Goal: Transaction & Acquisition: Purchase product/service

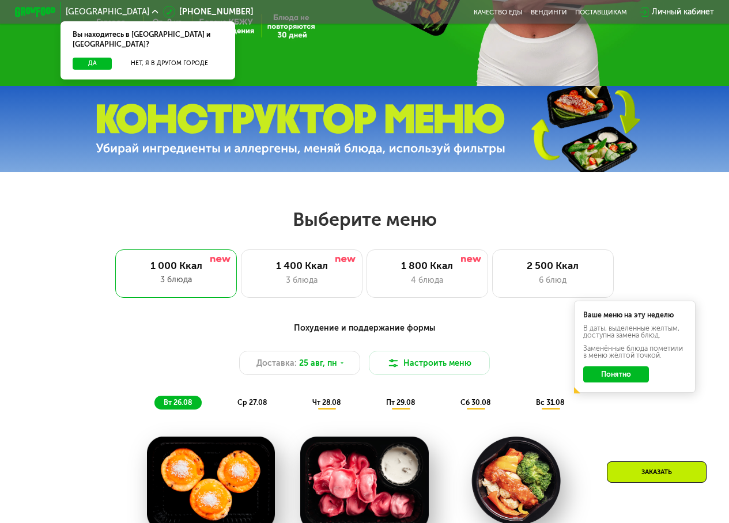
scroll to position [288, 0]
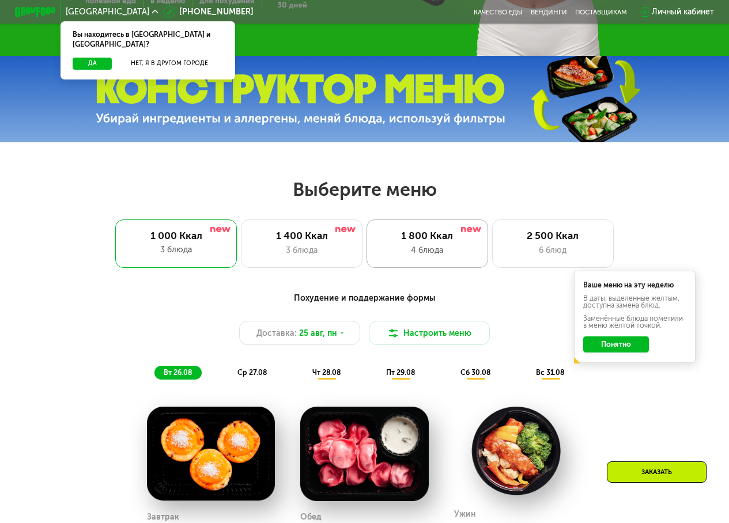
click at [439, 252] on div "4 блюда" at bounding box center [428, 250] width 100 height 12
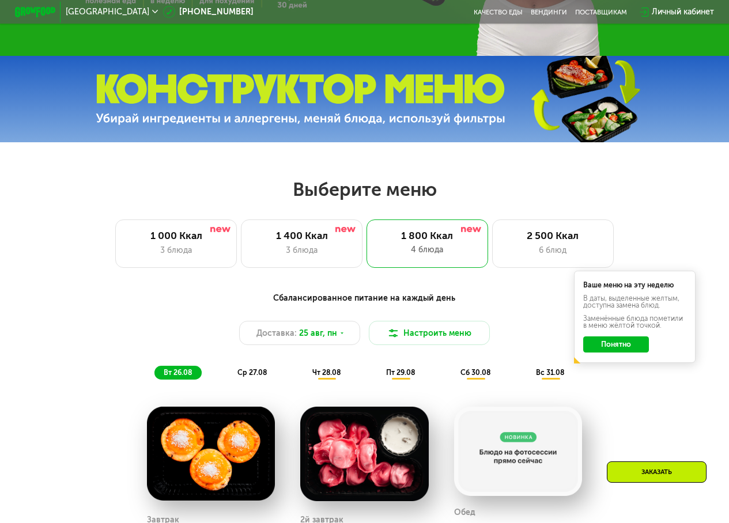
click at [631, 347] on button "Понятно" at bounding box center [615, 345] width 65 height 16
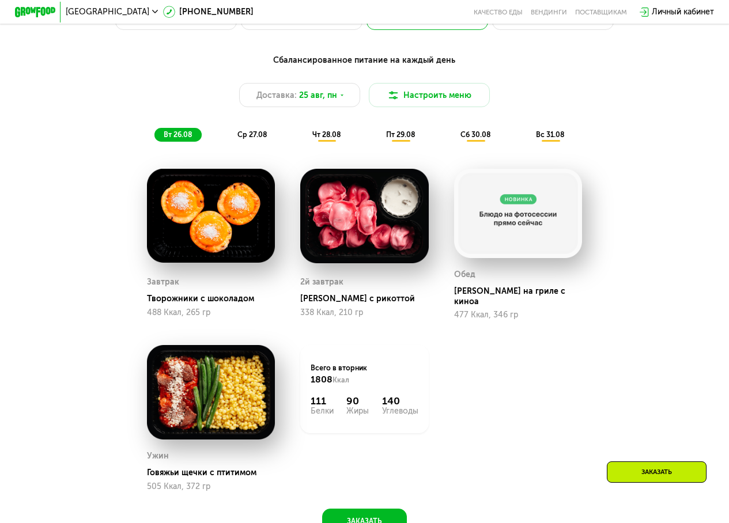
scroll to position [519, 0]
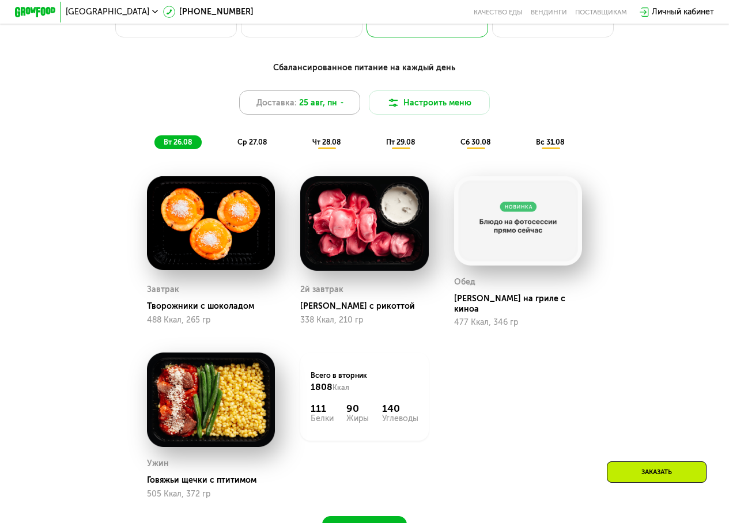
click at [316, 107] on span "25 авг, пн" at bounding box center [318, 103] width 38 height 12
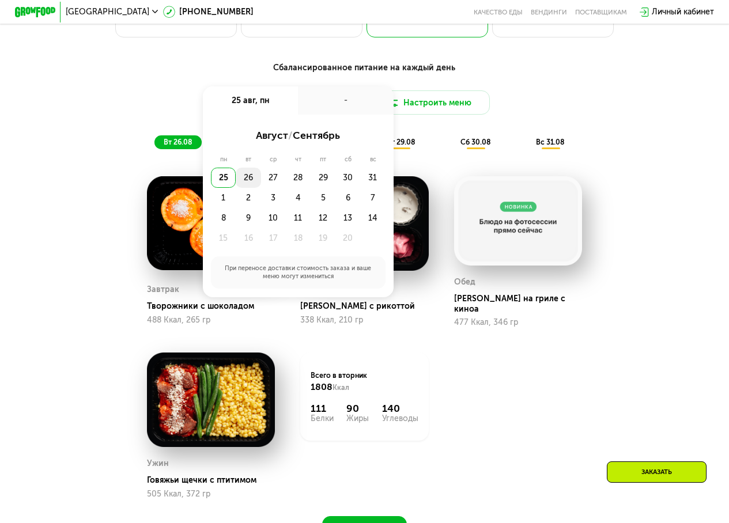
click at [261, 183] on div "26" at bounding box center [273, 178] width 25 height 20
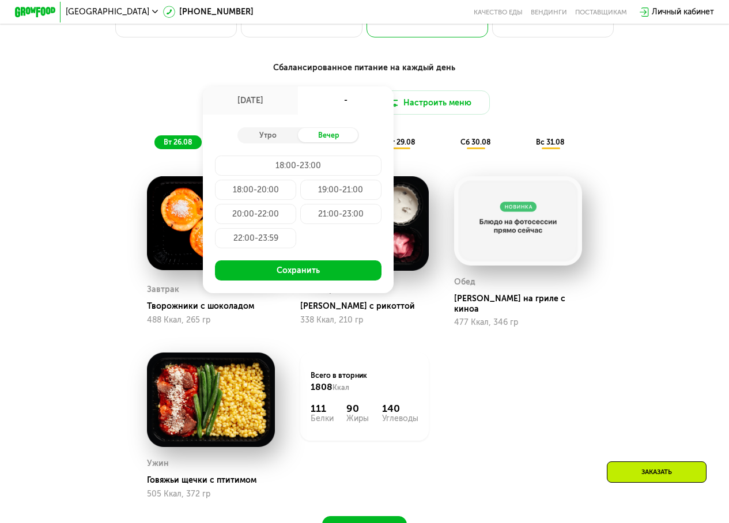
click at [528, 115] on div "Доставка: [DATE] авг, вт - Утро Вечер 18:00-23:00 18:00-20:00 19:00-21:00 20:00…" at bounding box center [365, 103] width 600 height 24
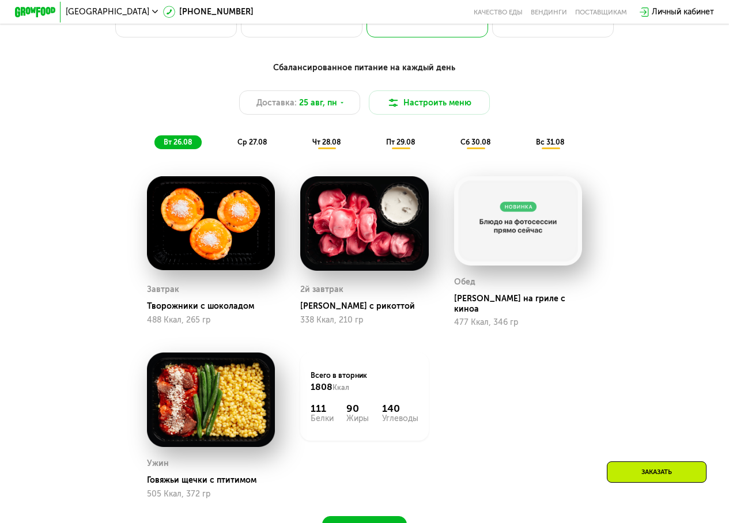
click at [255, 146] on span "ср 27.08" at bounding box center [252, 142] width 29 height 9
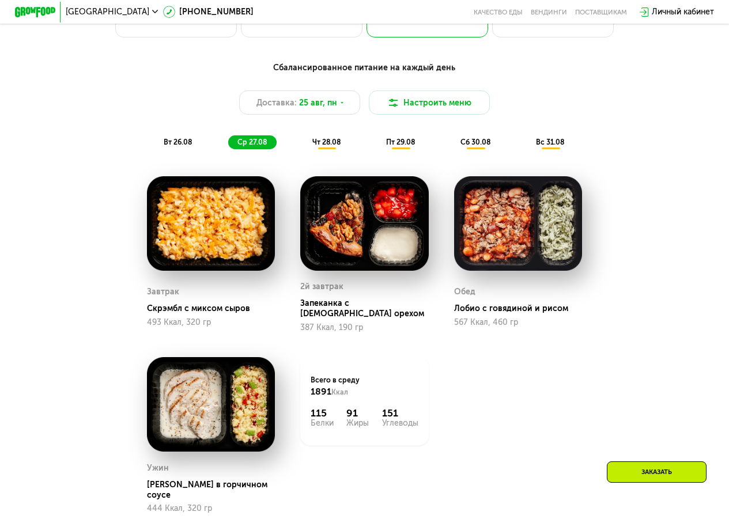
click at [324, 146] on span "чт 28.08" at bounding box center [326, 142] width 28 height 9
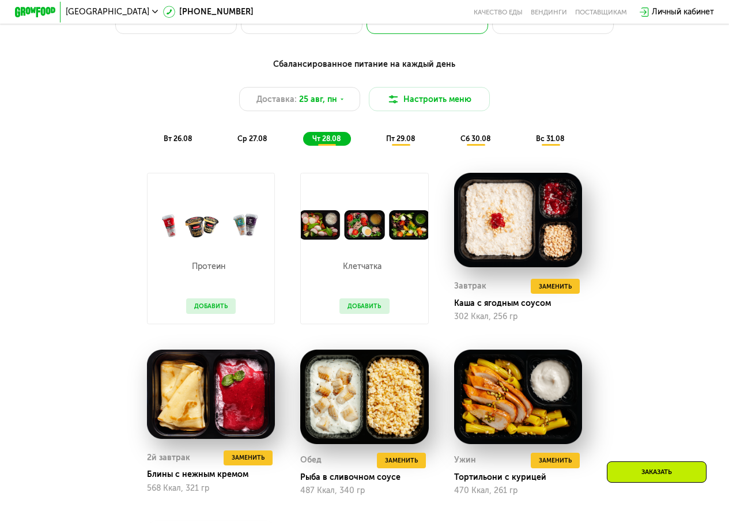
scroll to position [576, 0]
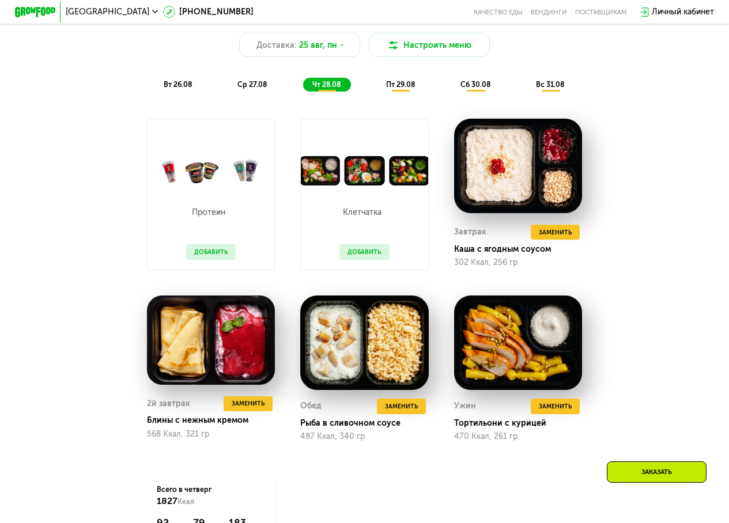
click at [381, 259] on button "Добавить" at bounding box center [365, 251] width 50 height 15
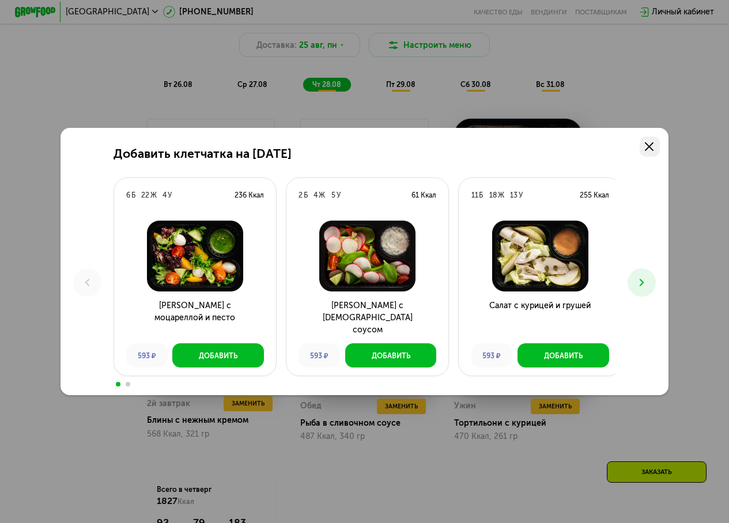
click at [651, 145] on icon at bounding box center [649, 146] width 9 height 9
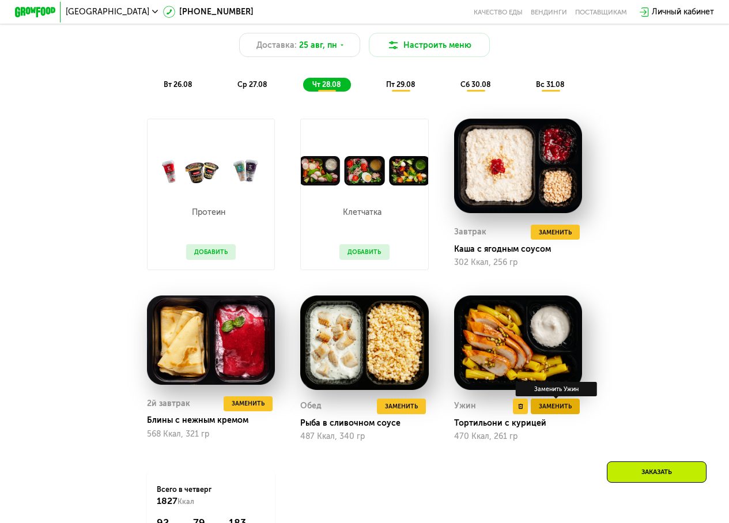
click at [569, 412] on span "Заменить" at bounding box center [555, 407] width 33 height 10
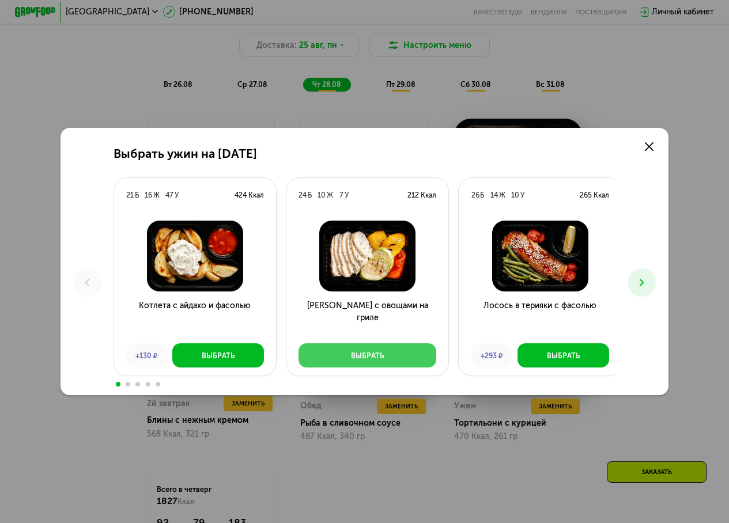
click at [383, 351] on button "Выбрать" at bounding box center [368, 356] width 138 height 24
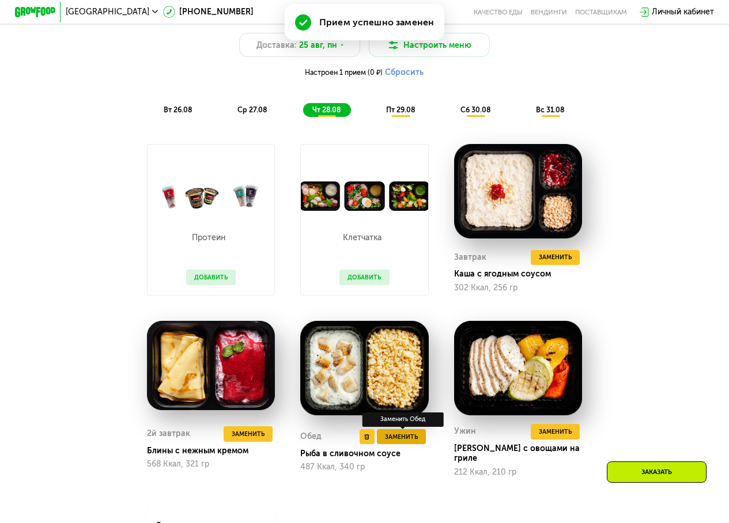
click at [395, 443] on span "Заменить" at bounding box center [401, 437] width 33 height 10
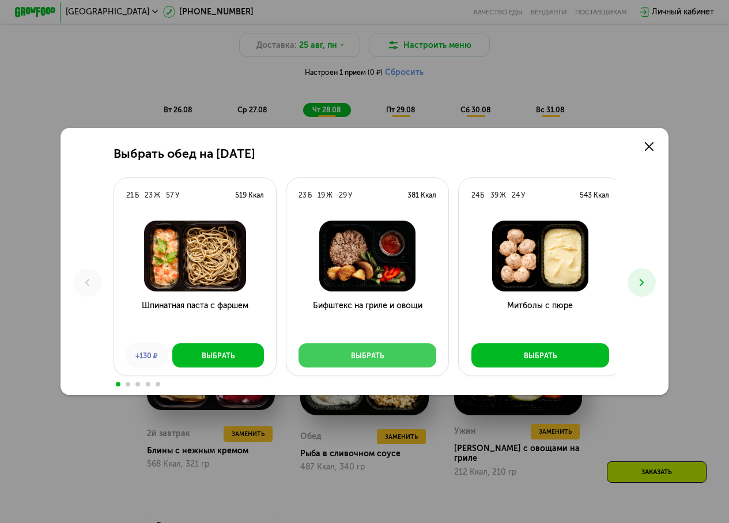
click at [364, 356] on div "Выбрать" at bounding box center [367, 356] width 33 height 10
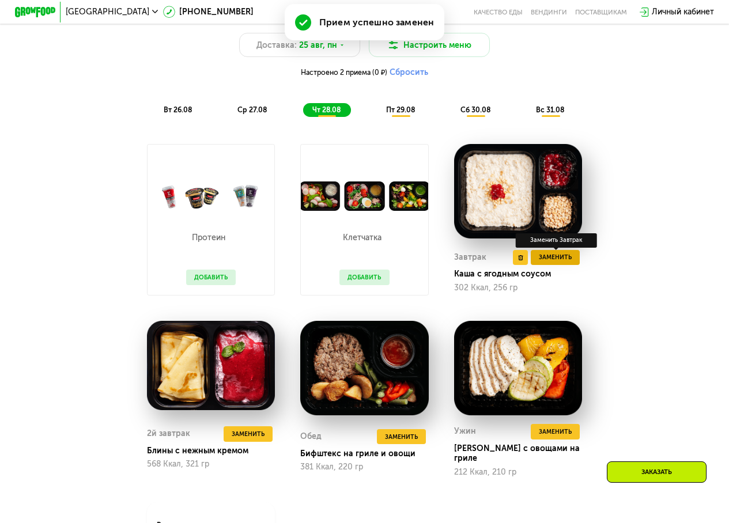
click at [556, 263] on span "Заменить" at bounding box center [555, 258] width 33 height 10
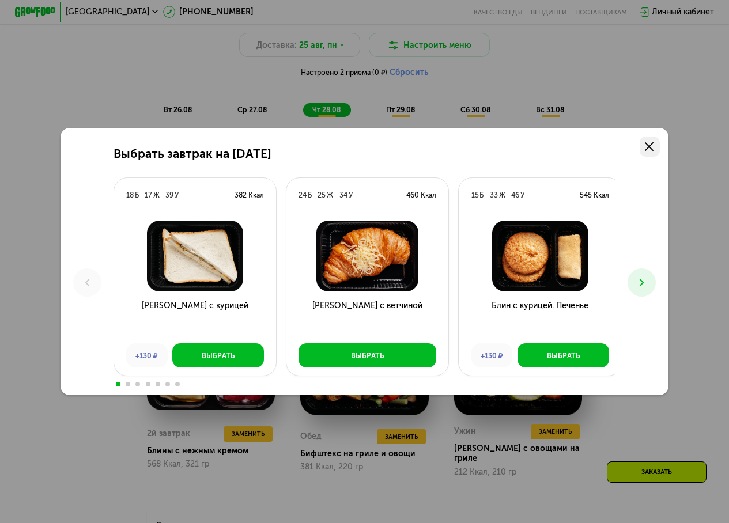
click at [654, 147] on icon at bounding box center [649, 146] width 9 height 9
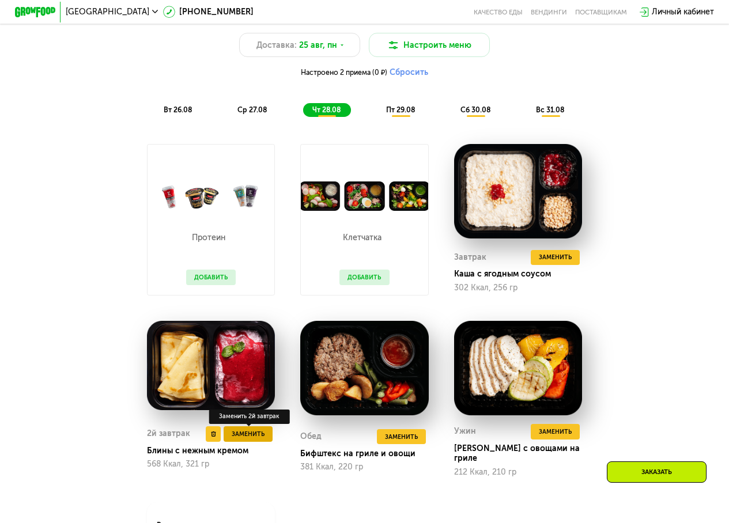
click at [234, 440] on span "Заменить" at bounding box center [248, 434] width 33 height 10
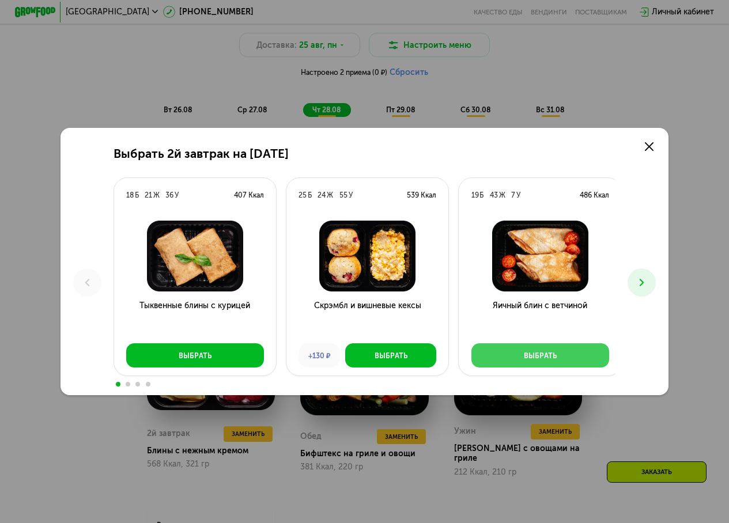
click at [537, 353] on div "Выбрать" at bounding box center [540, 356] width 33 height 10
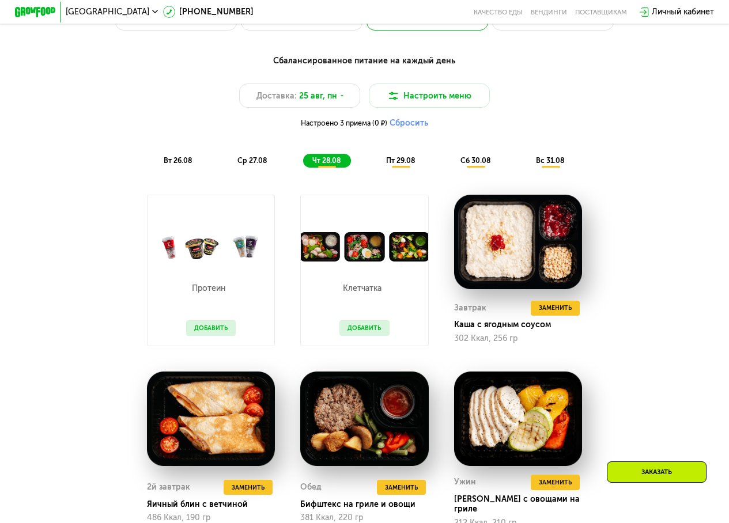
scroll to position [519, 0]
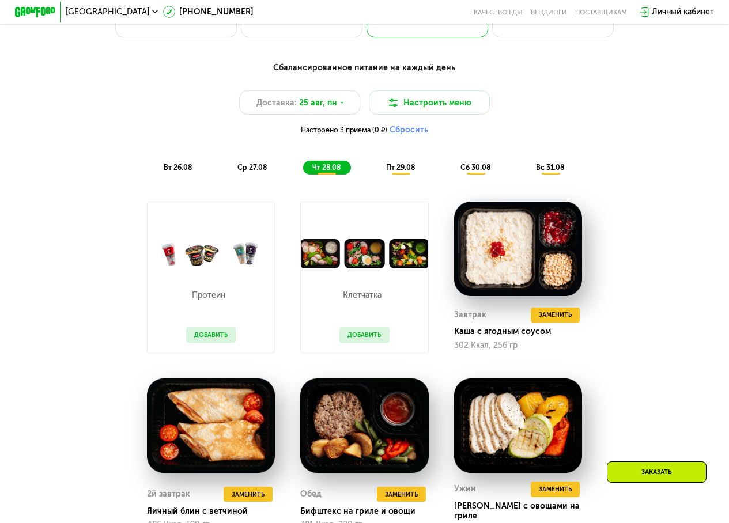
click at [399, 172] on span "пт 29.08" at bounding box center [400, 167] width 29 height 9
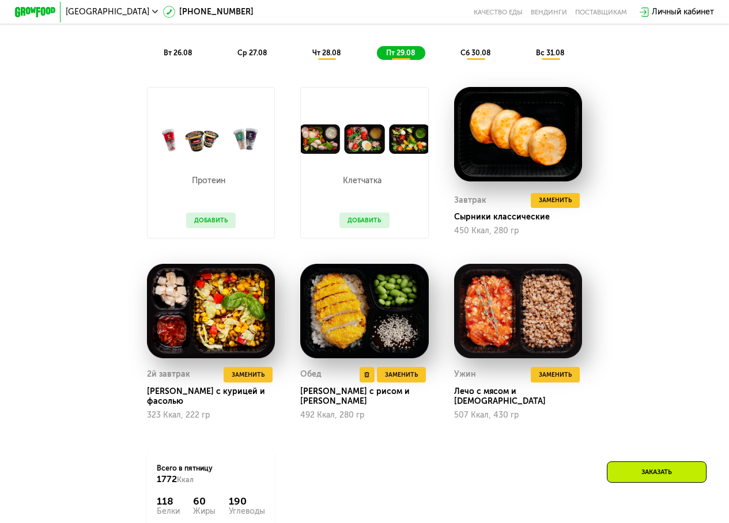
scroll to position [634, 0]
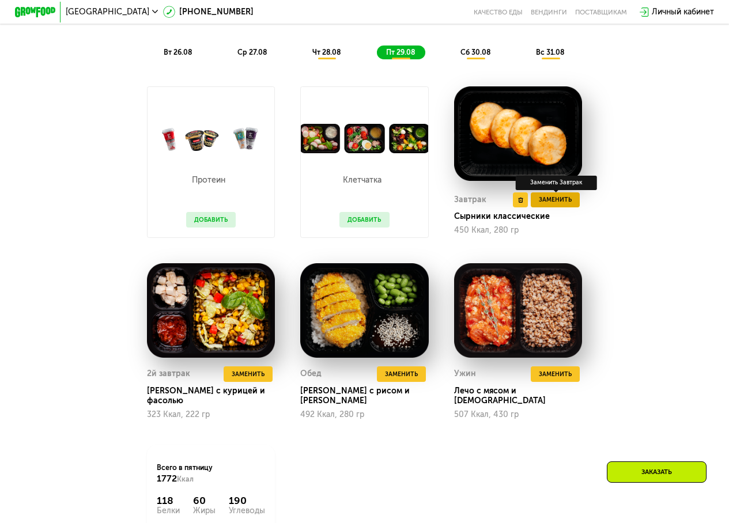
click at [551, 205] on span "Заменить" at bounding box center [555, 200] width 33 height 10
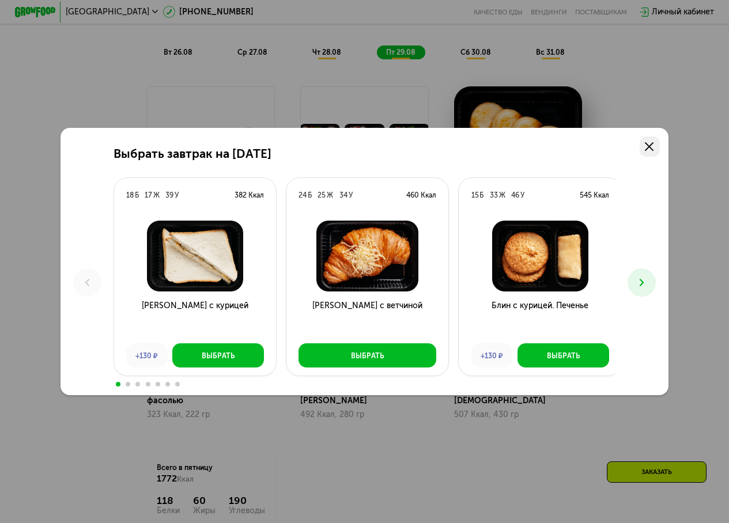
click at [654, 145] on icon at bounding box center [649, 146] width 9 height 9
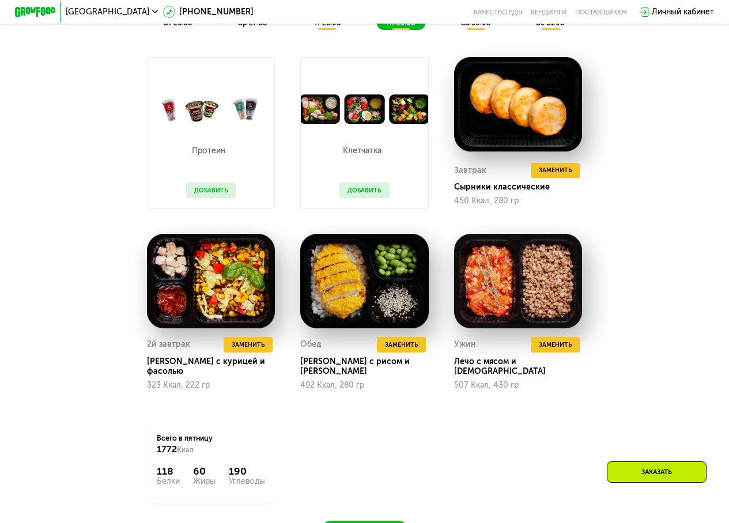
scroll to position [692, 0]
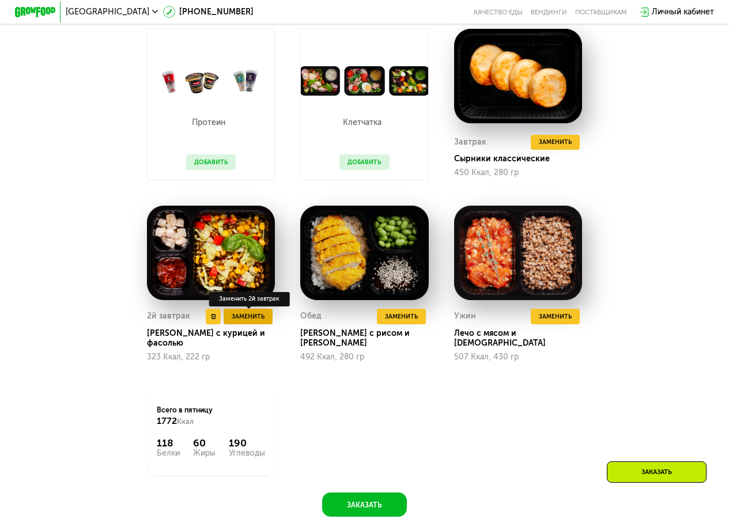
click at [250, 322] on span "Заменить" at bounding box center [248, 317] width 33 height 10
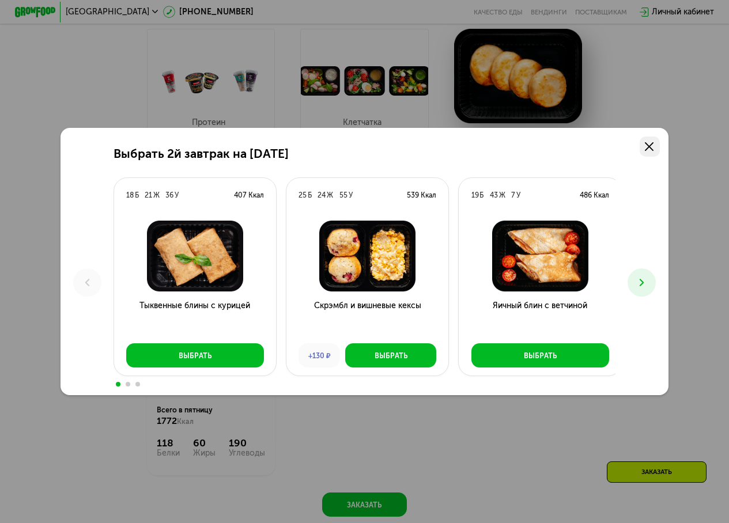
click at [651, 142] on icon at bounding box center [649, 146] width 9 height 9
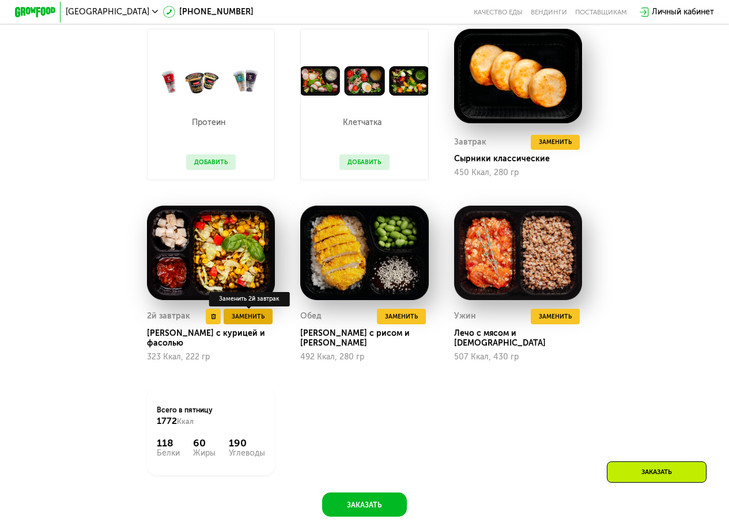
click at [245, 322] on span "Заменить" at bounding box center [248, 317] width 33 height 10
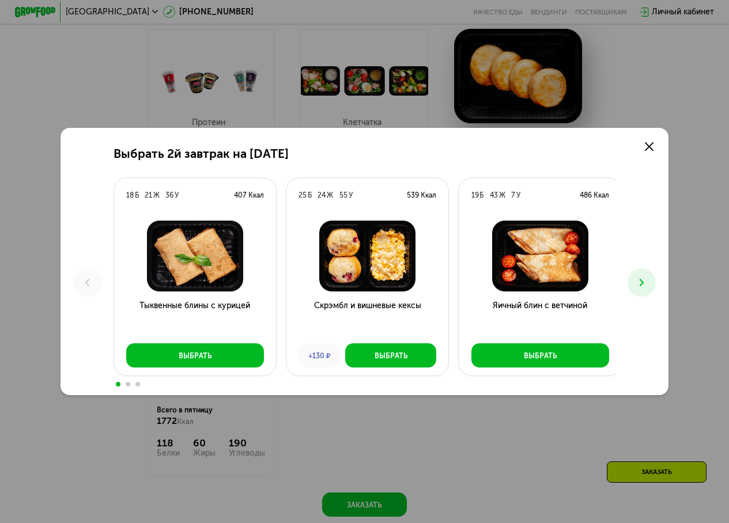
click at [648, 285] on icon at bounding box center [642, 283] width 12 height 12
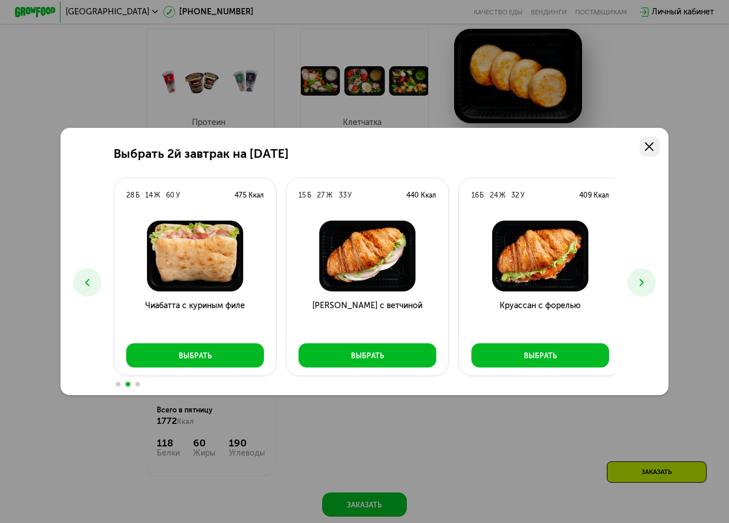
click at [654, 147] on icon at bounding box center [649, 146] width 9 height 9
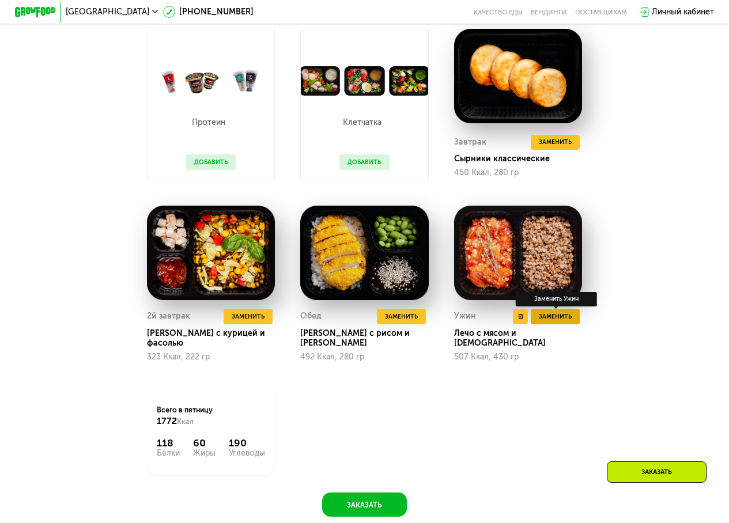
click at [554, 322] on span "Заменить" at bounding box center [555, 317] width 33 height 10
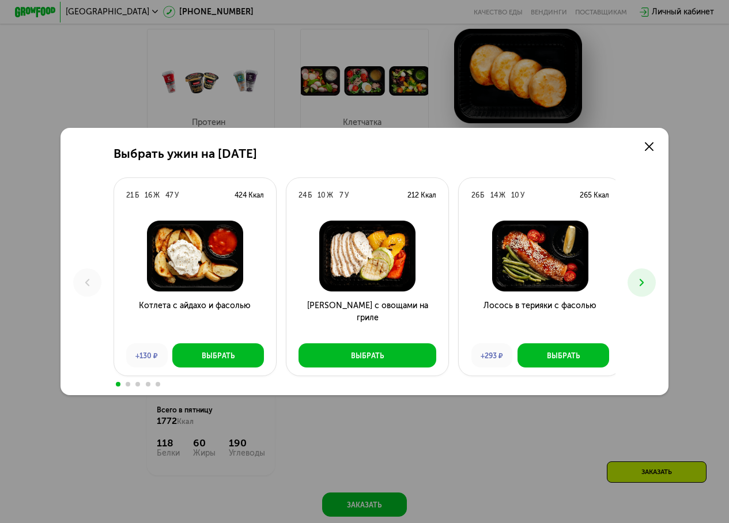
click at [638, 285] on button at bounding box center [642, 283] width 28 height 28
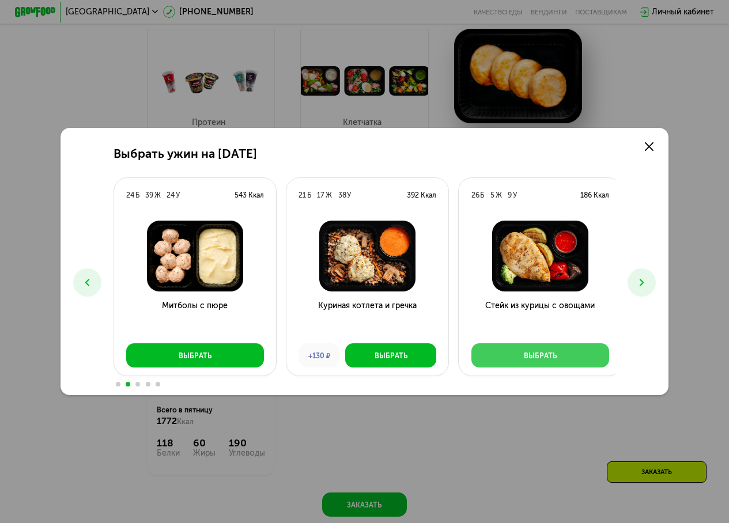
click at [526, 356] on div "Выбрать" at bounding box center [540, 356] width 33 height 10
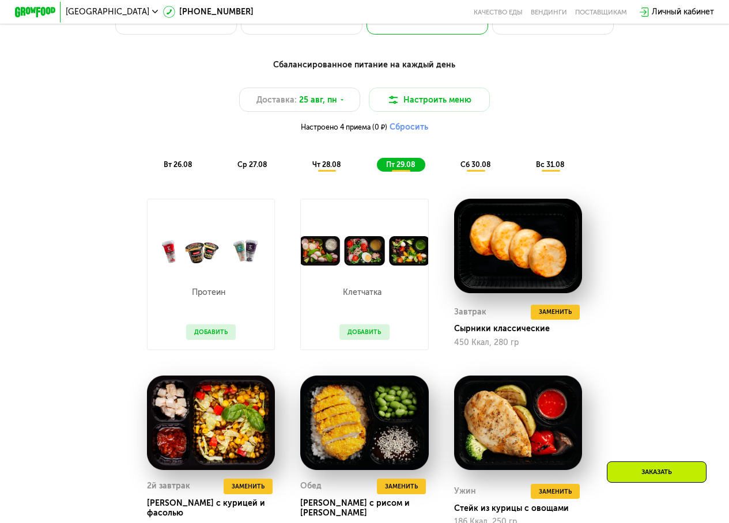
scroll to position [519, 0]
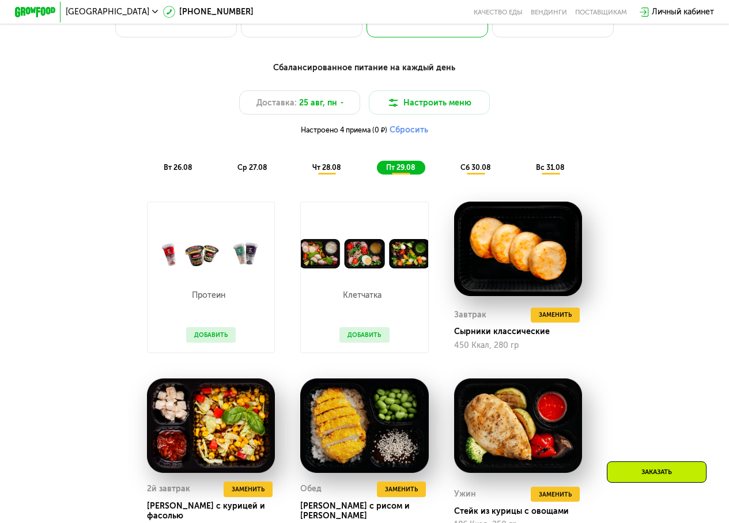
click at [334, 172] on span "чт 28.08" at bounding box center [326, 167] width 28 height 9
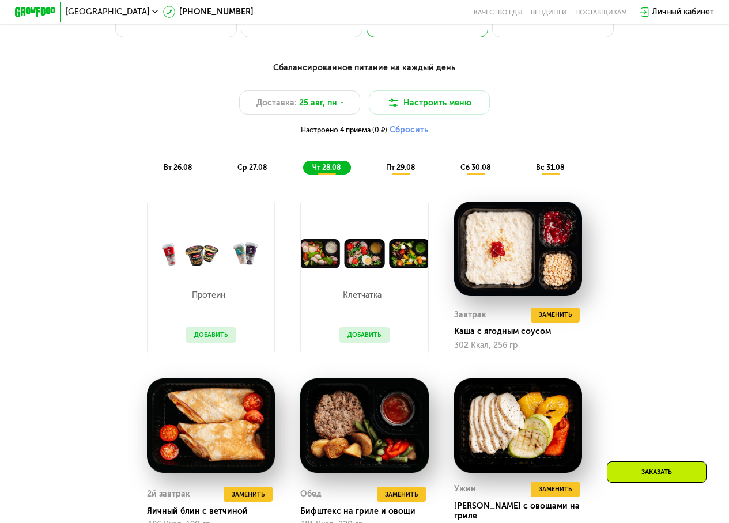
click at [405, 172] on span "пт 29.08" at bounding box center [400, 167] width 29 height 9
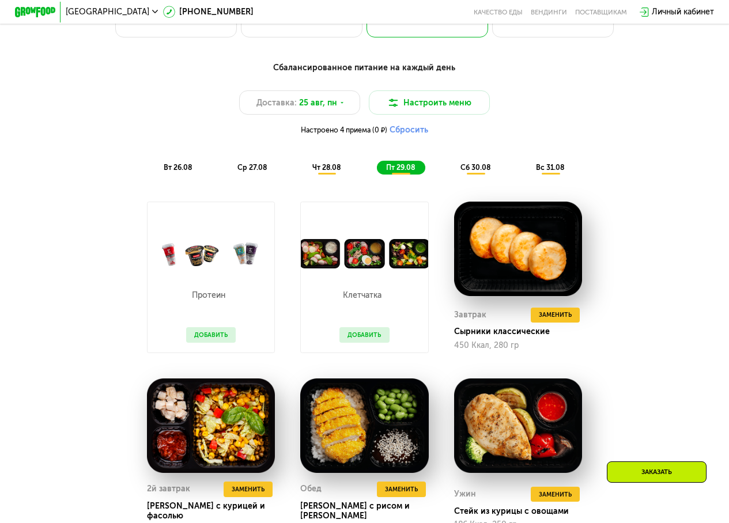
click at [470, 172] on span "сб 30.08" at bounding box center [476, 167] width 30 height 9
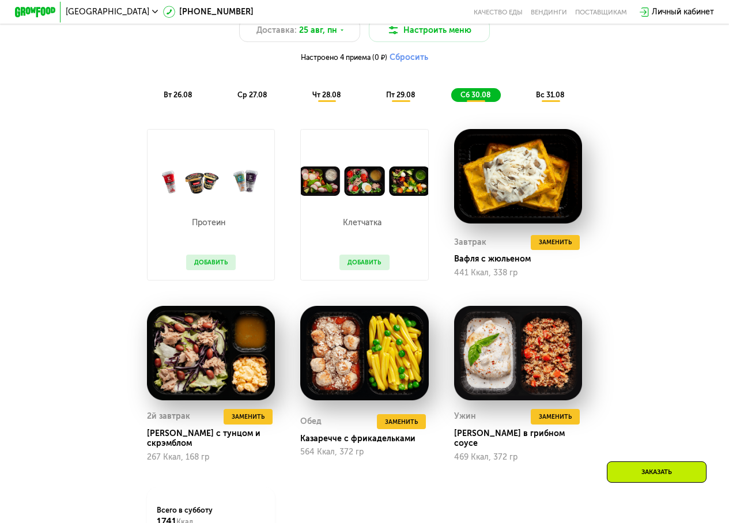
scroll to position [634, 0]
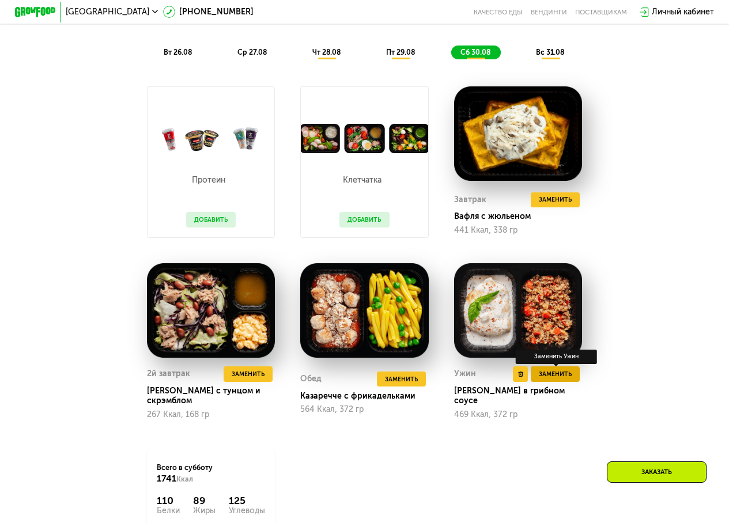
click at [572, 380] on span "Заменить" at bounding box center [555, 375] width 33 height 10
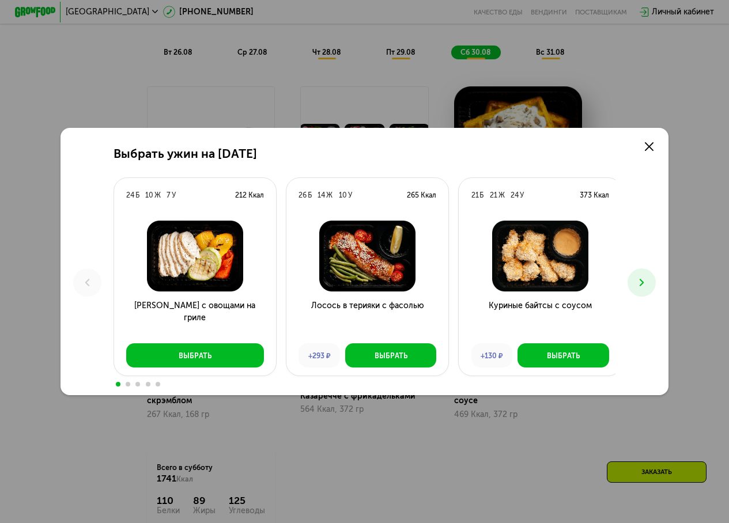
click at [644, 282] on use at bounding box center [642, 283] width 4 height 7
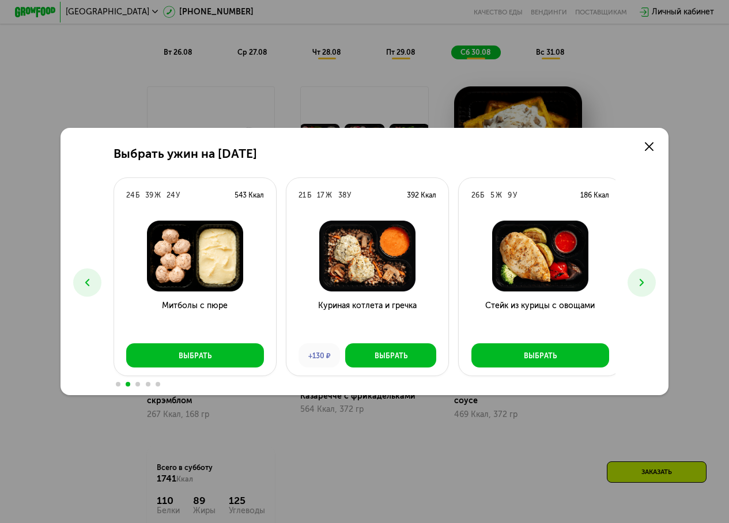
click at [644, 282] on use at bounding box center [642, 283] width 4 height 7
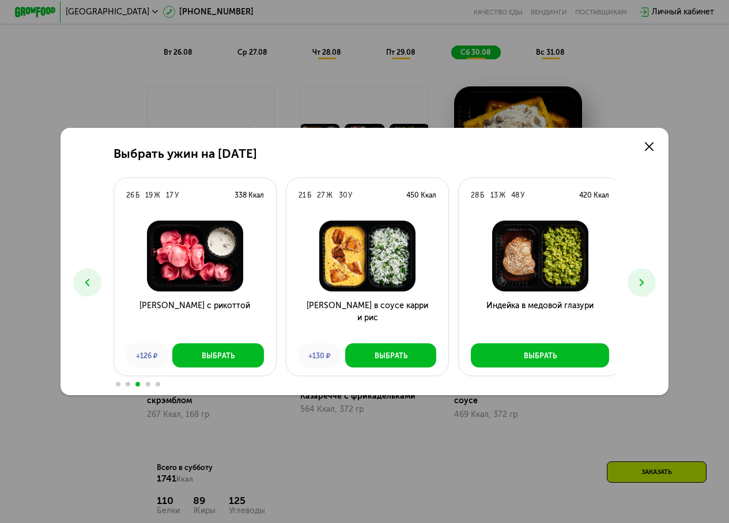
click at [642, 278] on icon at bounding box center [642, 283] width 12 height 12
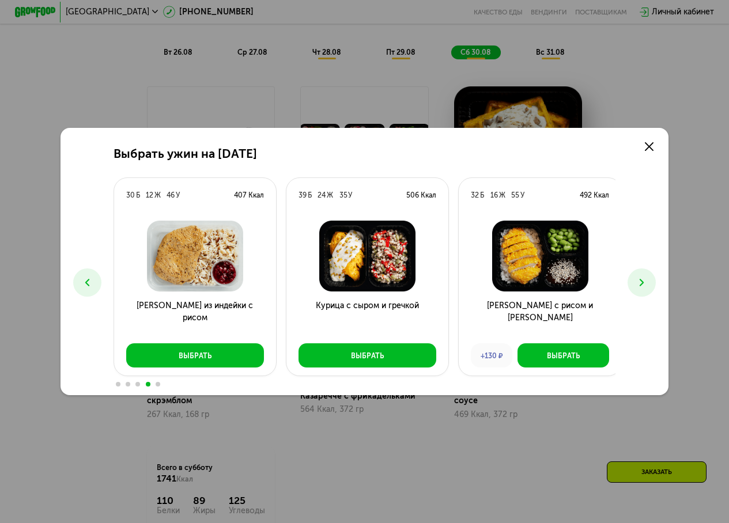
click at [76, 285] on button at bounding box center [87, 283] width 28 height 28
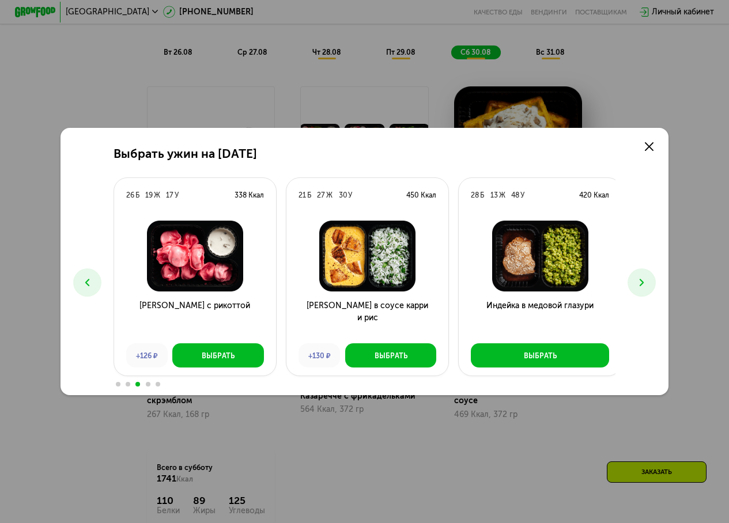
click at [81, 284] on icon at bounding box center [87, 283] width 12 height 12
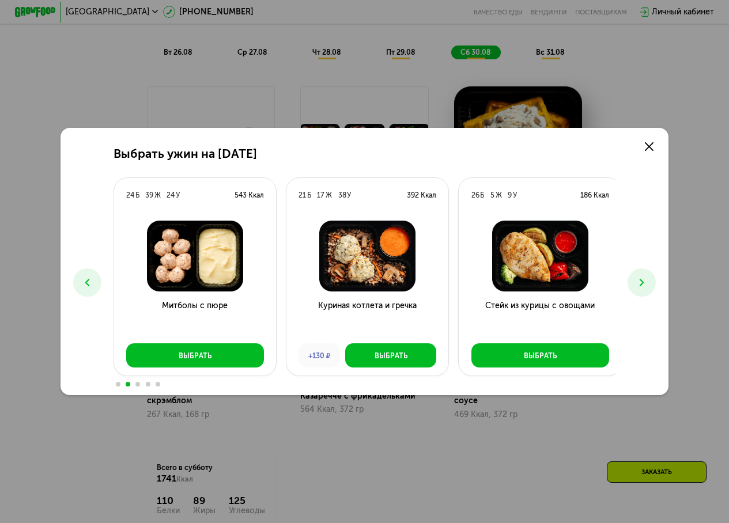
click at [84, 287] on icon at bounding box center [87, 283] width 12 height 12
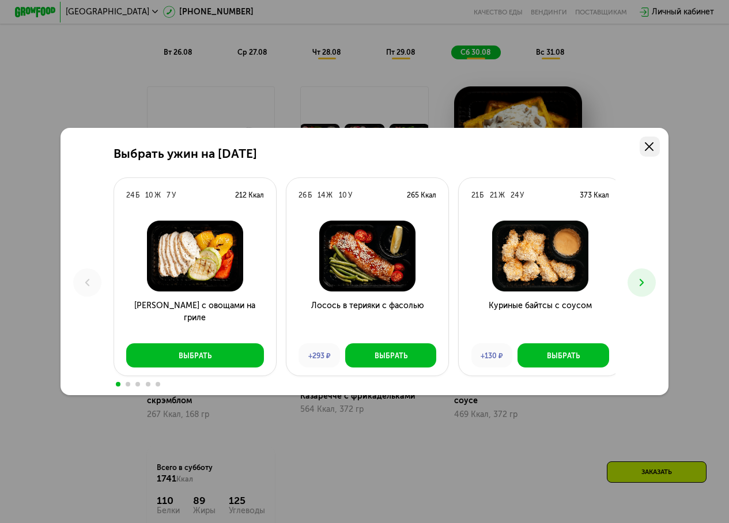
click at [651, 146] on icon at bounding box center [649, 146] width 9 height 9
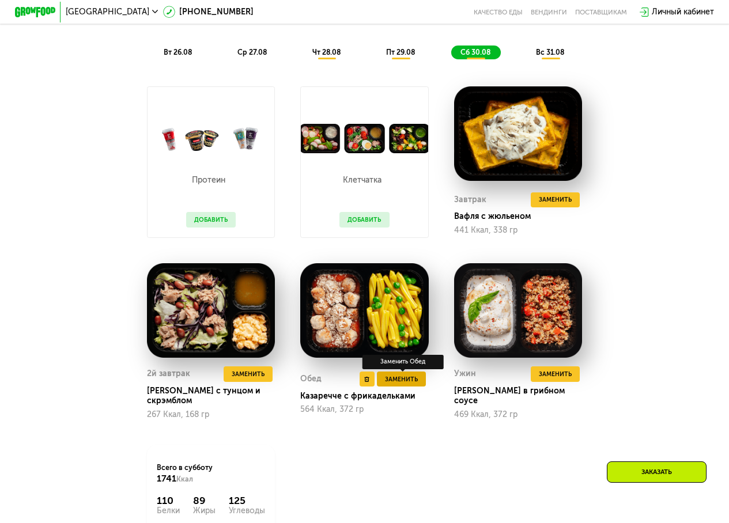
click at [405, 385] on span "Заменить" at bounding box center [401, 380] width 33 height 10
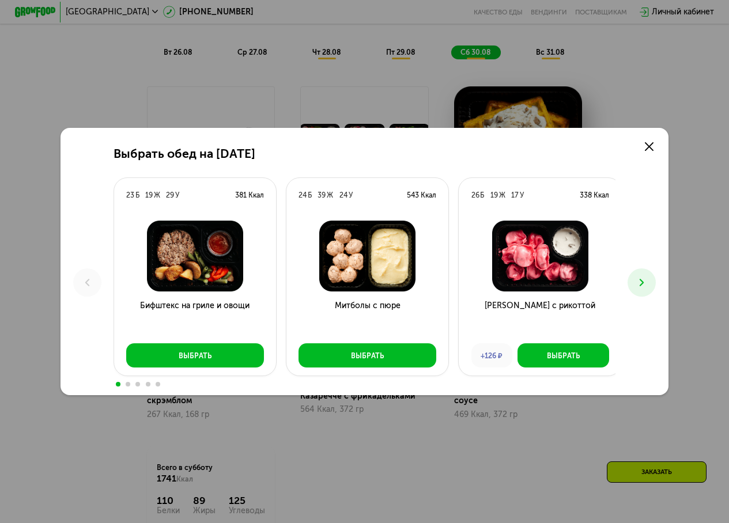
click at [642, 288] on icon at bounding box center [642, 283] width 12 height 12
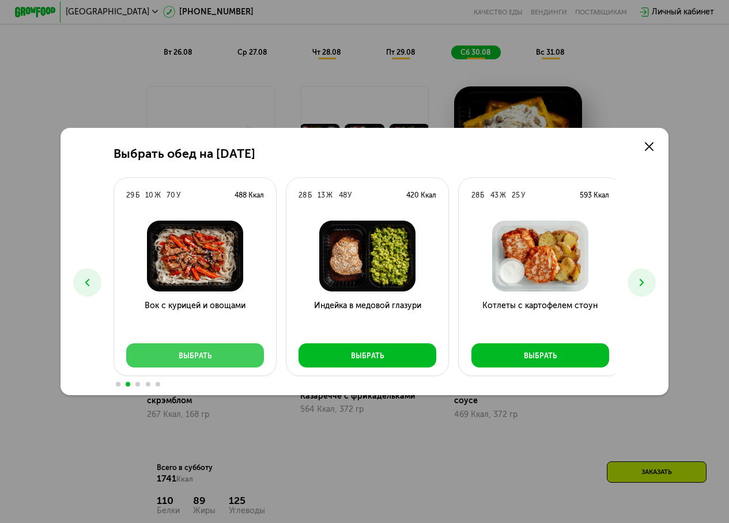
click at [246, 356] on button "Выбрать" at bounding box center [195, 356] width 138 height 24
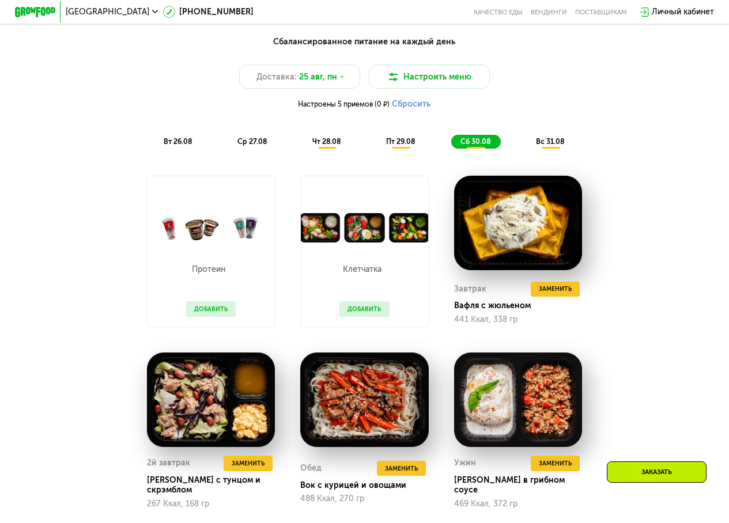
scroll to position [519, 0]
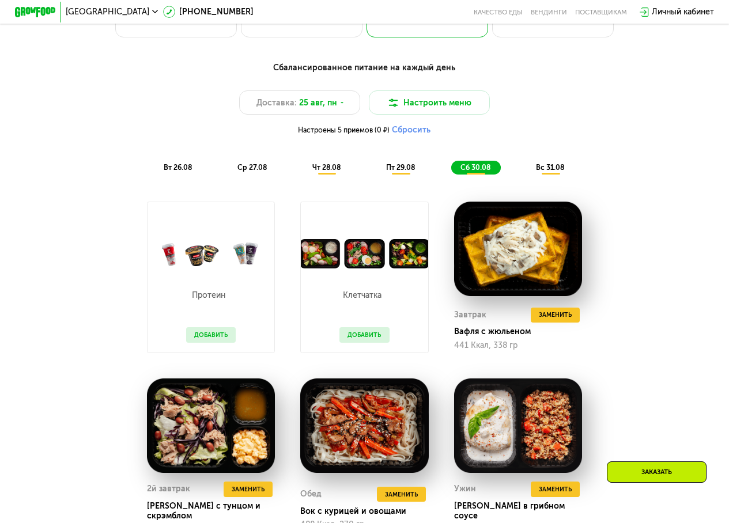
click at [559, 172] on span "вс 31.08" at bounding box center [550, 167] width 28 height 9
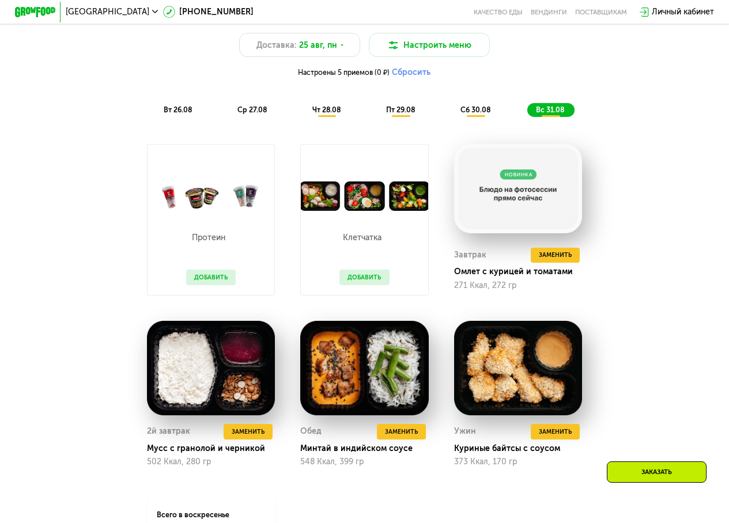
scroll to position [634, 0]
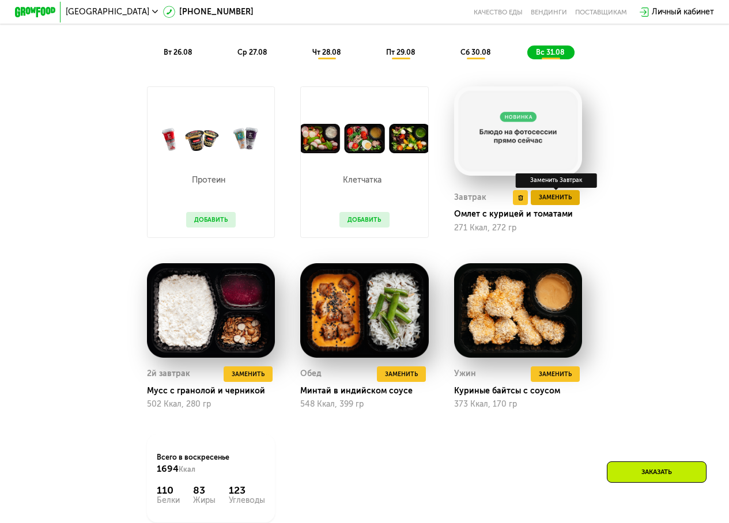
click at [575, 205] on button "Заменить" at bounding box center [555, 197] width 49 height 15
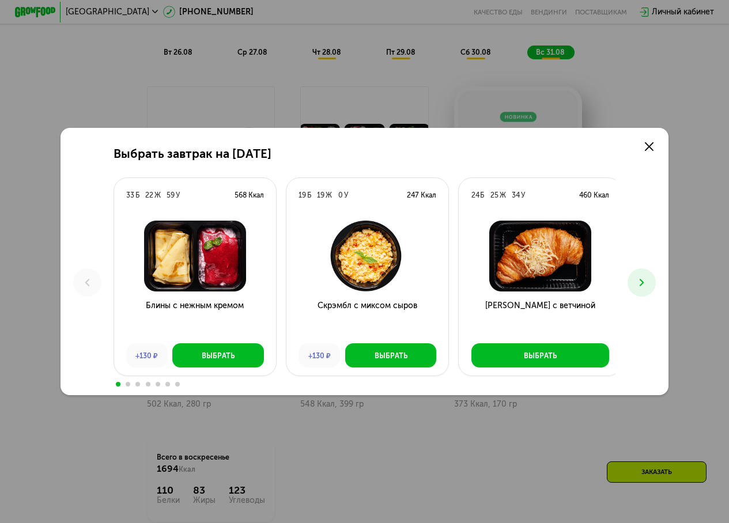
click at [639, 282] on icon at bounding box center [642, 283] width 12 height 12
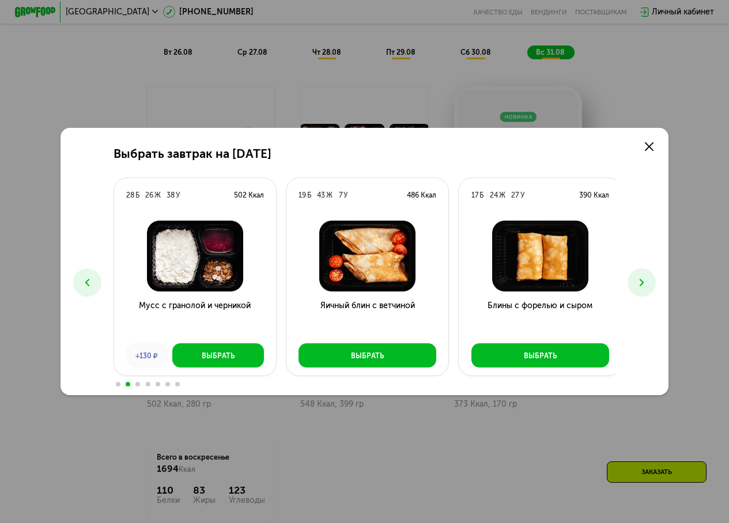
click at [643, 279] on icon at bounding box center [642, 283] width 12 height 12
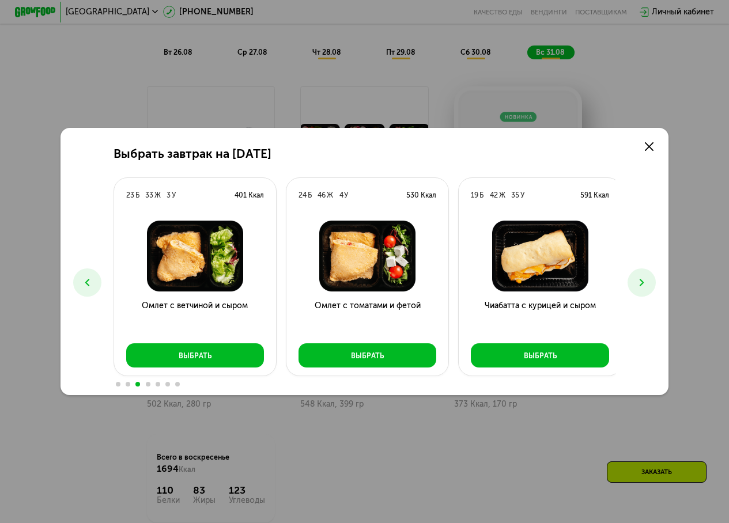
click at [643, 281] on icon at bounding box center [642, 283] width 12 height 12
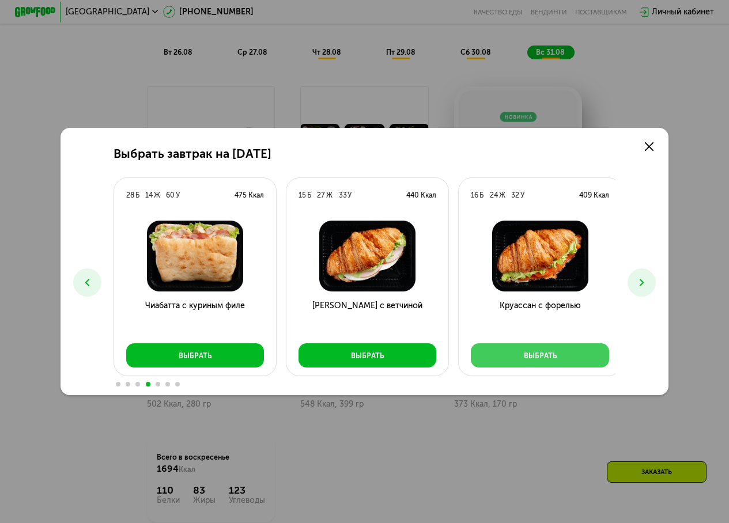
click at [590, 355] on button "Выбрать" at bounding box center [540, 356] width 138 height 24
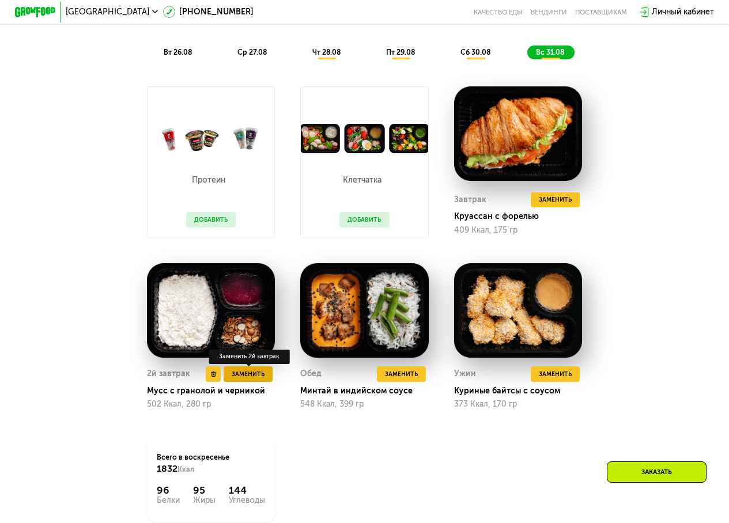
click at [248, 380] on span "Заменить" at bounding box center [248, 375] width 33 height 10
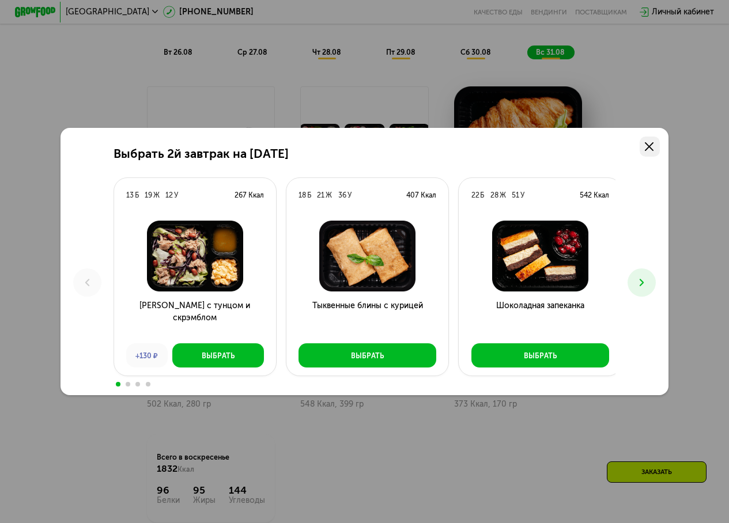
click at [652, 143] on icon at bounding box center [649, 146] width 9 height 9
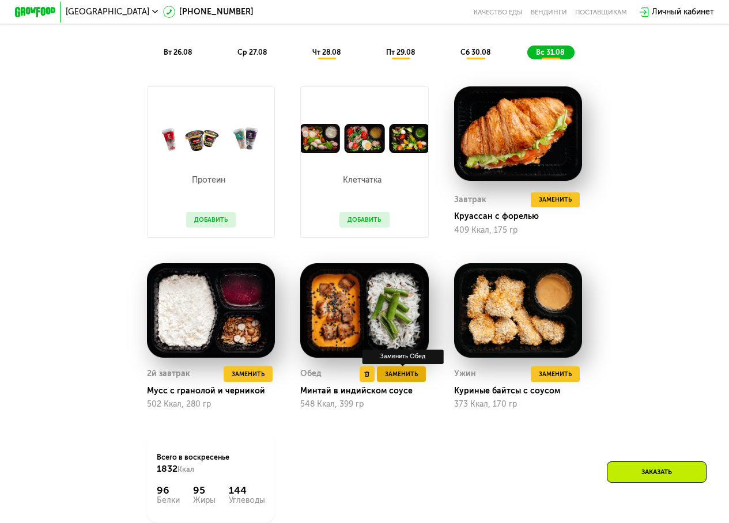
click at [421, 382] on button "Заменить" at bounding box center [401, 374] width 49 height 15
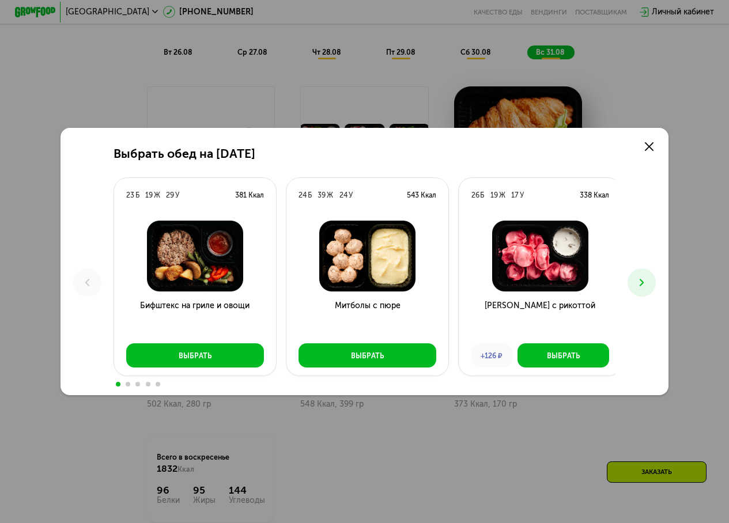
click at [642, 281] on icon at bounding box center [642, 283] width 12 height 12
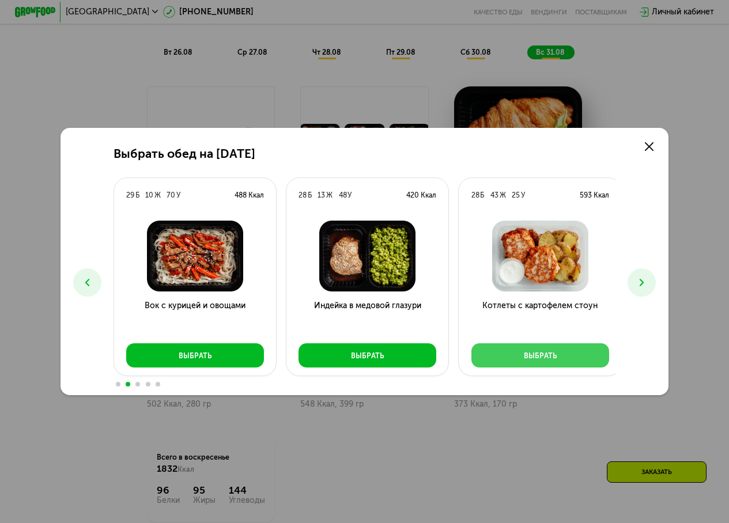
click at [545, 349] on button "Выбрать" at bounding box center [541, 356] width 138 height 24
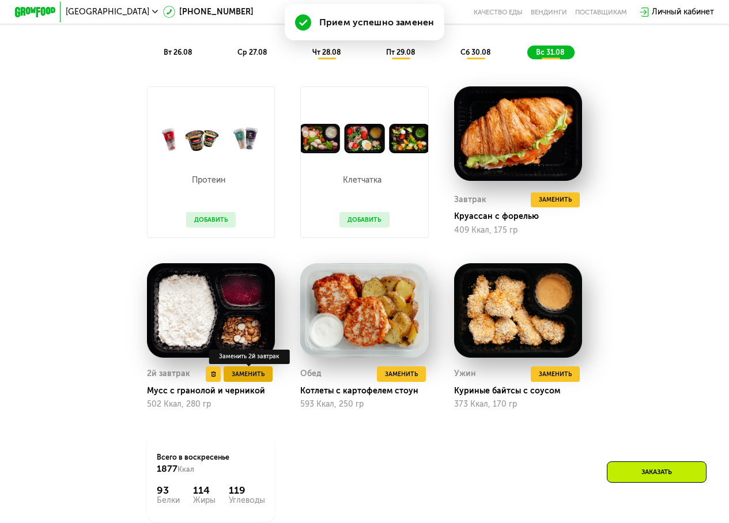
click at [264, 382] on button "Заменить" at bounding box center [248, 374] width 49 height 15
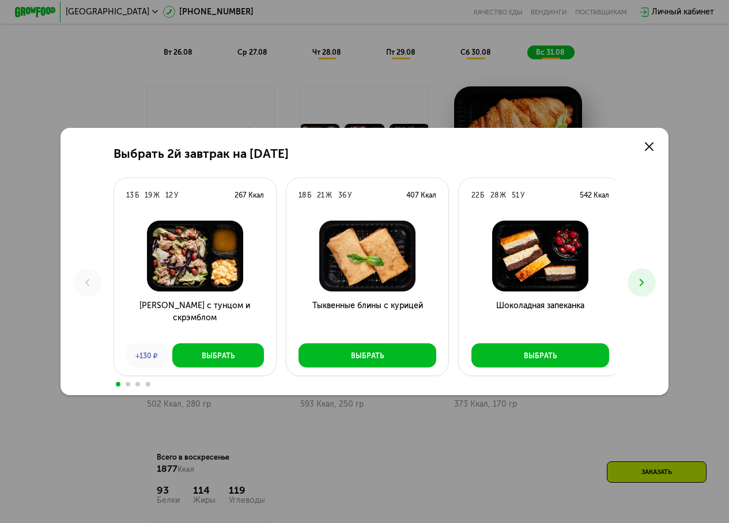
click at [648, 287] on icon at bounding box center [642, 283] width 12 height 12
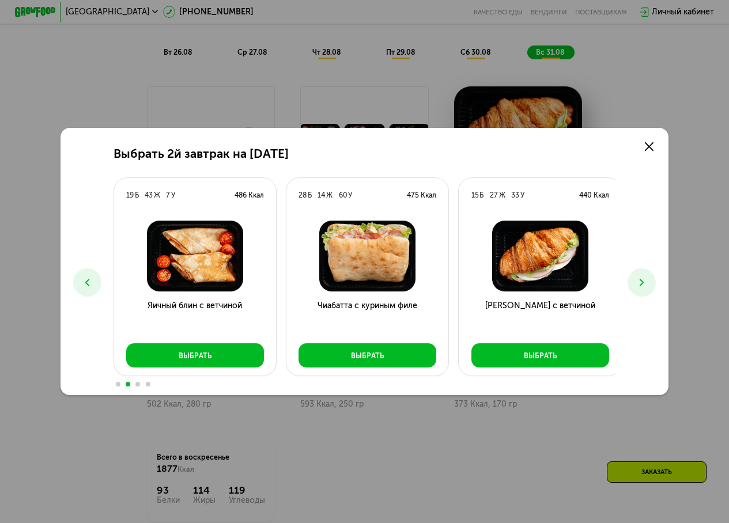
click at [647, 285] on icon at bounding box center [642, 283] width 12 height 12
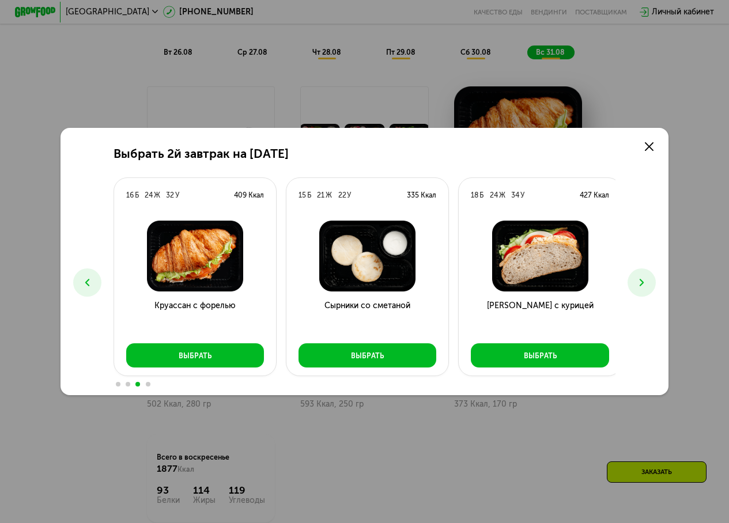
click at [644, 284] on use at bounding box center [642, 283] width 4 height 7
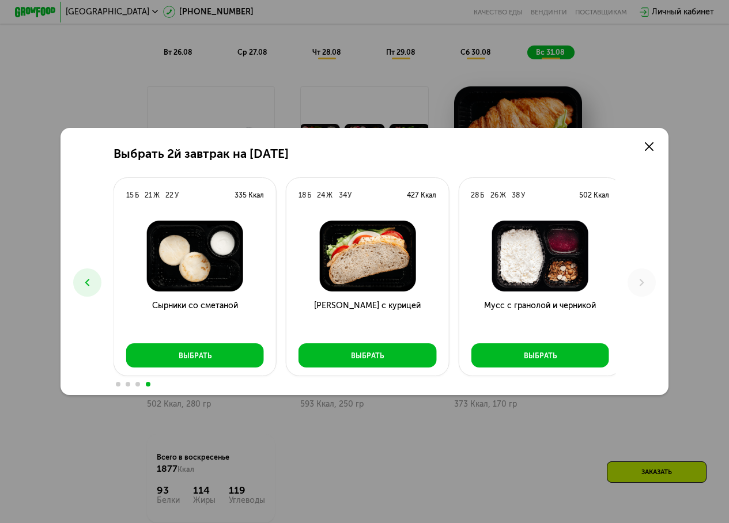
click at [85, 281] on icon at bounding box center [87, 283] width 12 height 12
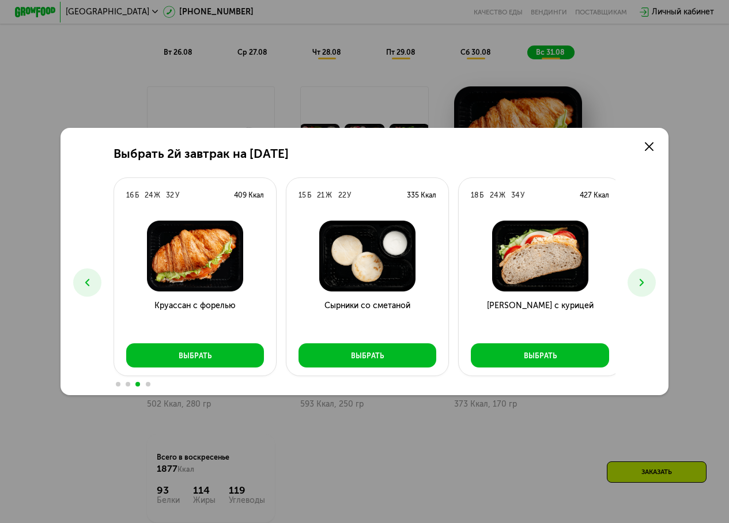
click at [82, 281] on icon at bounding box center [87, 283] width 12 height 12
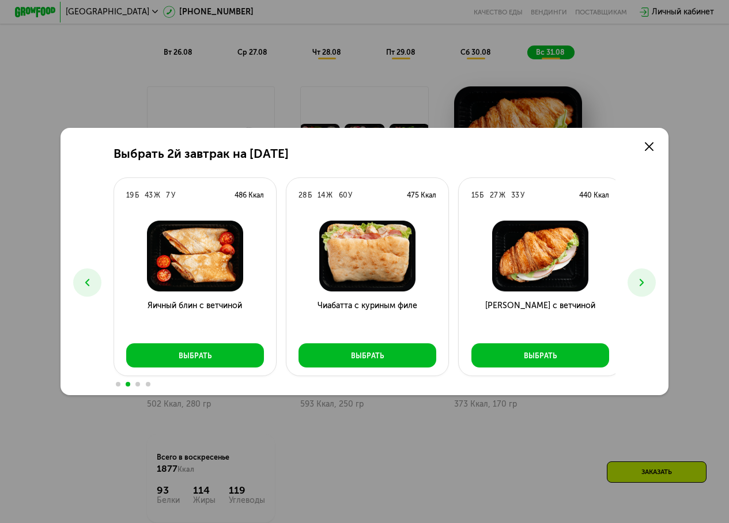
click at [82, 280] on icon at bounding box center [87, 283] width 12 height 12
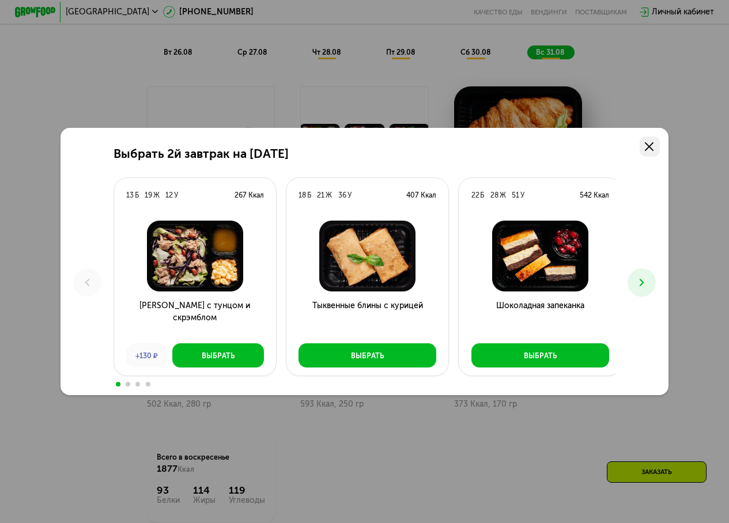
click at [654, 142] on icon at bounding box center [649, 146] width 9 height 9
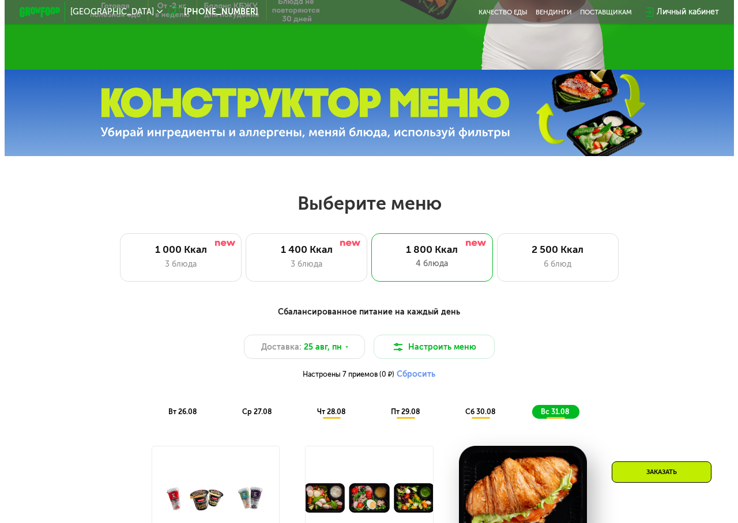
scroll to position [231, 0]
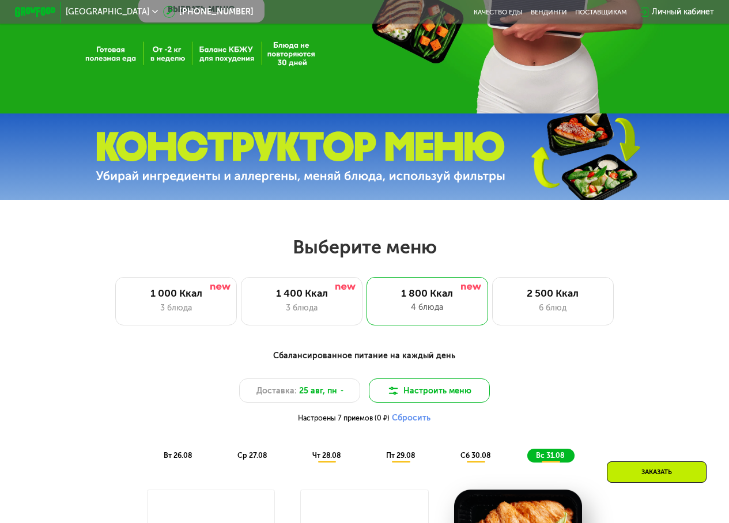
click at [389, 395] on img at bounding box center [393, 391] width 12 height 12
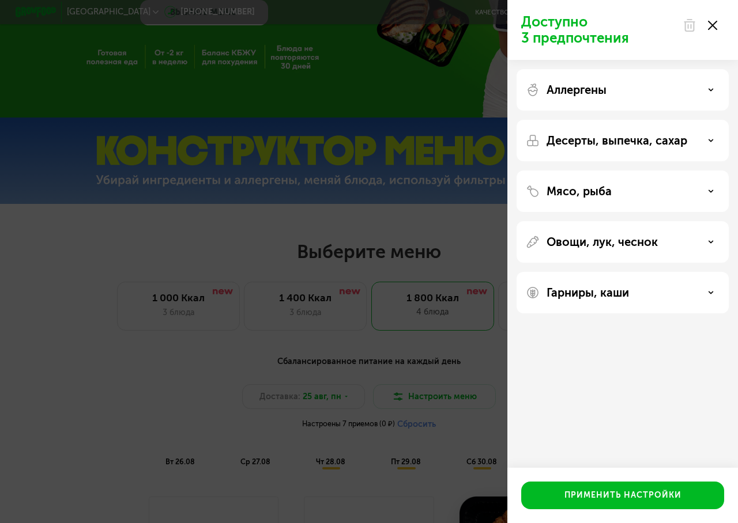
click at [590, 142] on p "Десерты, выпечка, сахар" at bounding box center [617, 141] width 141 height 14
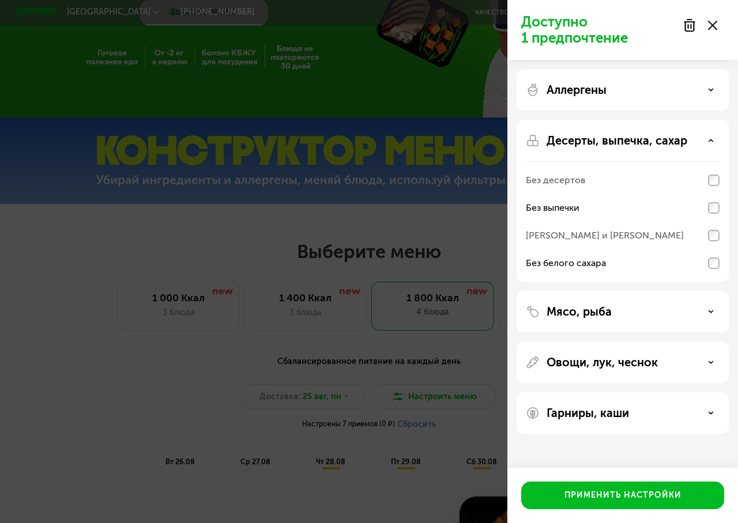
click at [695, 312] on div "Мясо, рыба" at bounding box center [623, 312] width 194 height 14
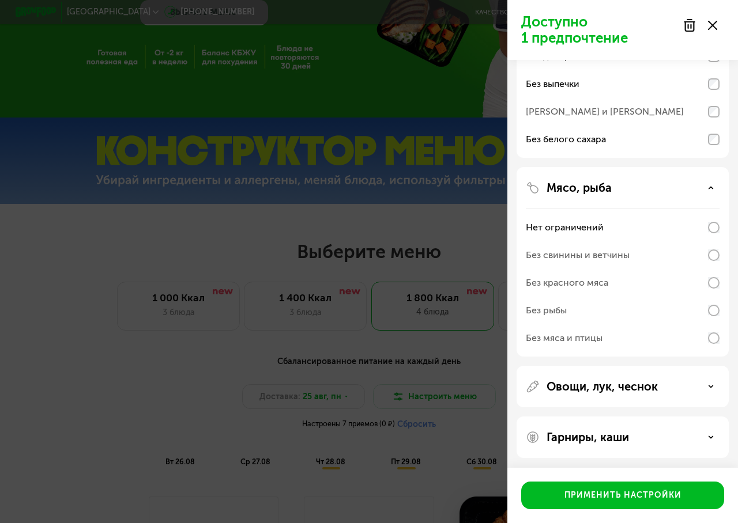
scroll to position [126, 0]
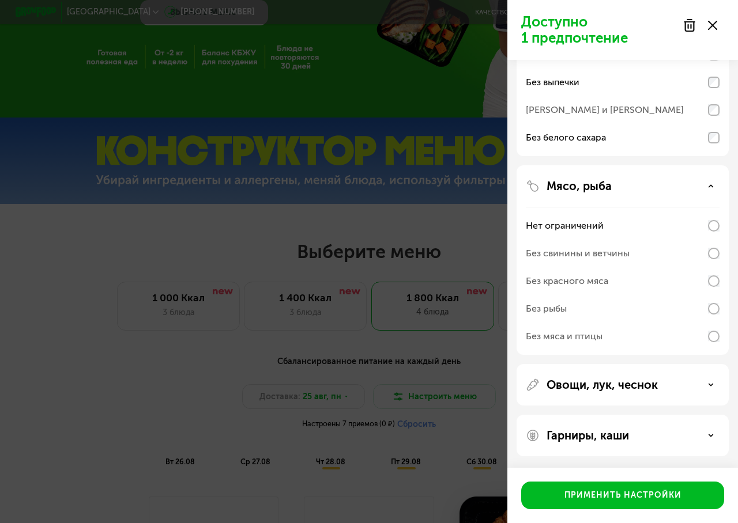
click at [688, 383] on div "Овощи, лук, чеснок" at bounding box center [623, 385] width 194 height 14
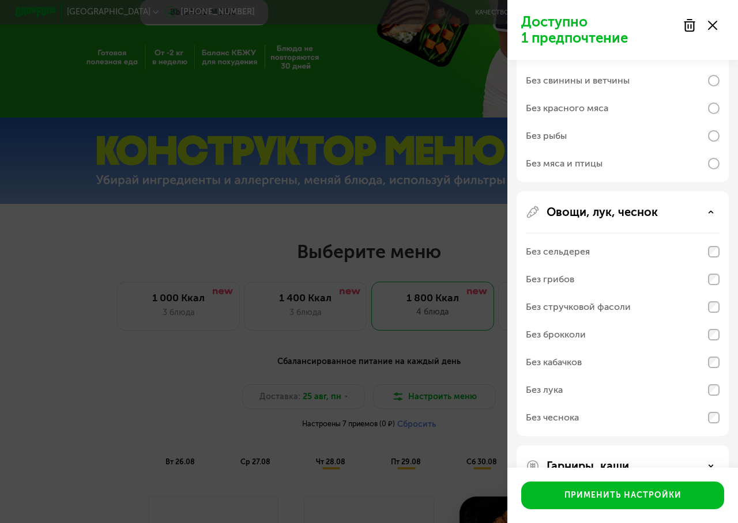
scroll to position [329, 0]
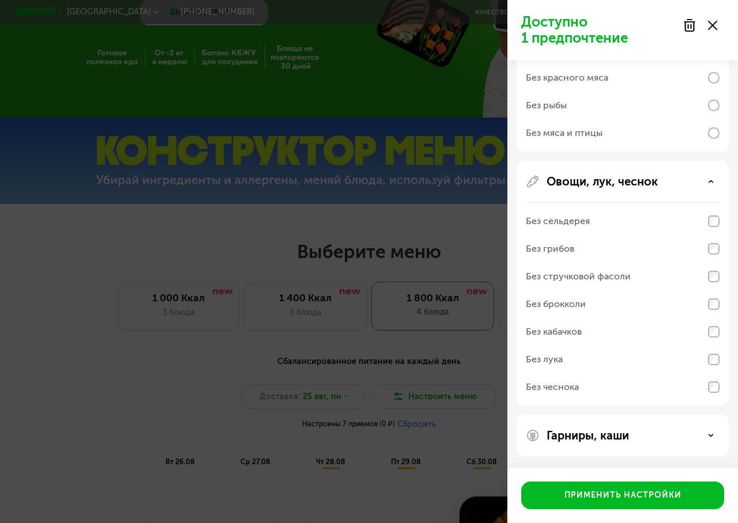
click at [710, 439] on div "Гарниры, каши" at bounding box center [623, 436] width 194 height 14
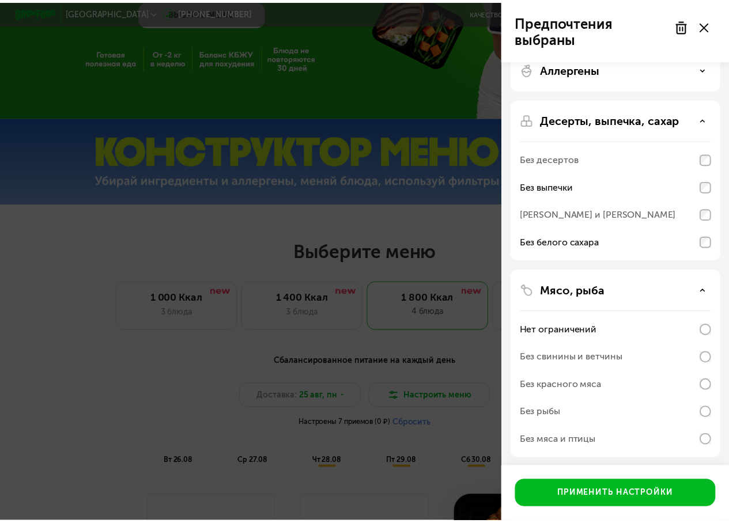
scroll to position [0, 0]
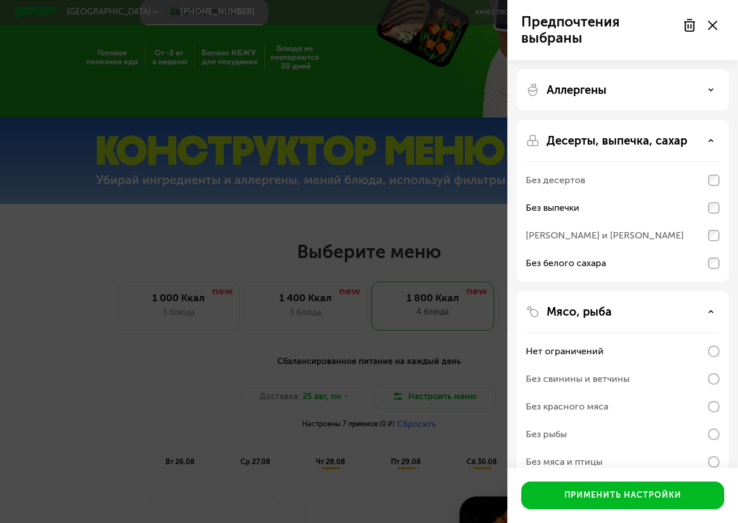
click at [590, 120] on div "Аллергены" at bounding box center [623, 201] width 212 height 162
click at [591, 92] on p "Аллергены" at bounding box center [577, 90] width 60 height 14
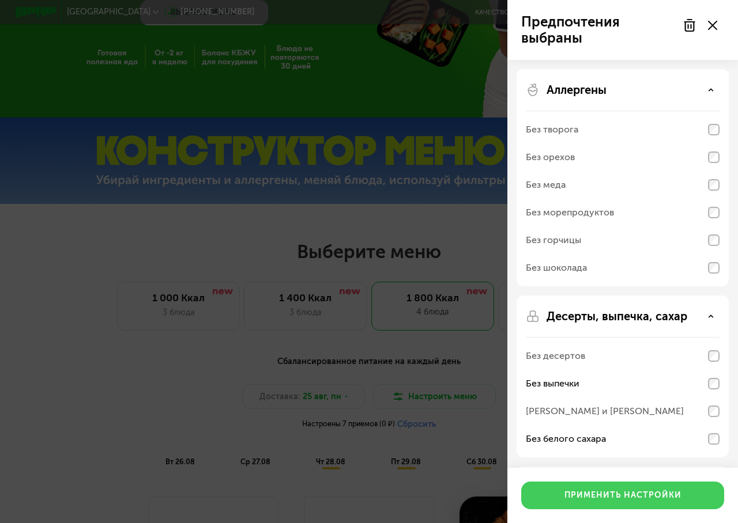
click at [623, 496] on div "Применить настройки" at bounding box center [622, 496] width 117 height 12
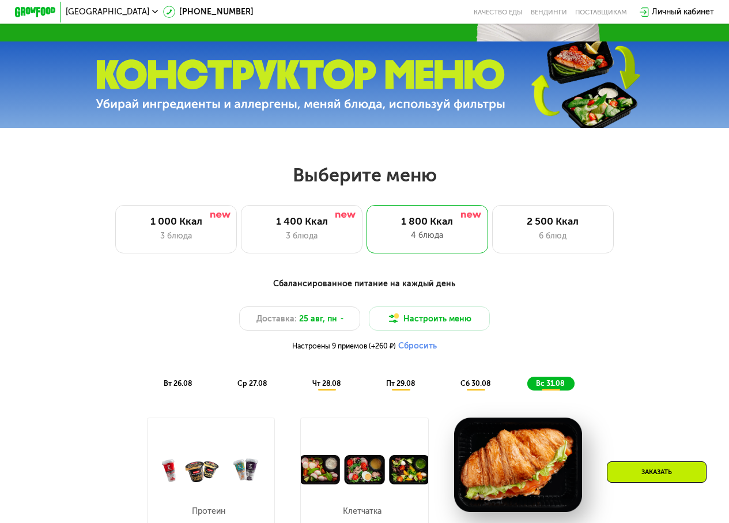
scroll to position [346, 0]
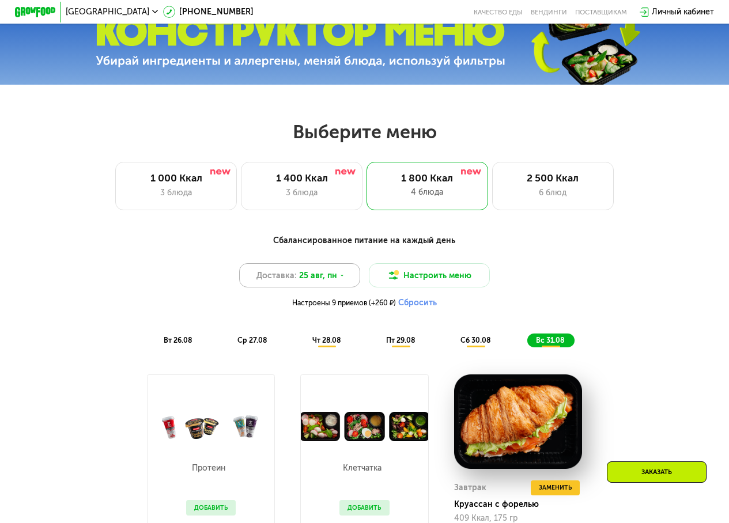
click at [341, 279] on icon at bounding box center [342, 276] width 6 height 6
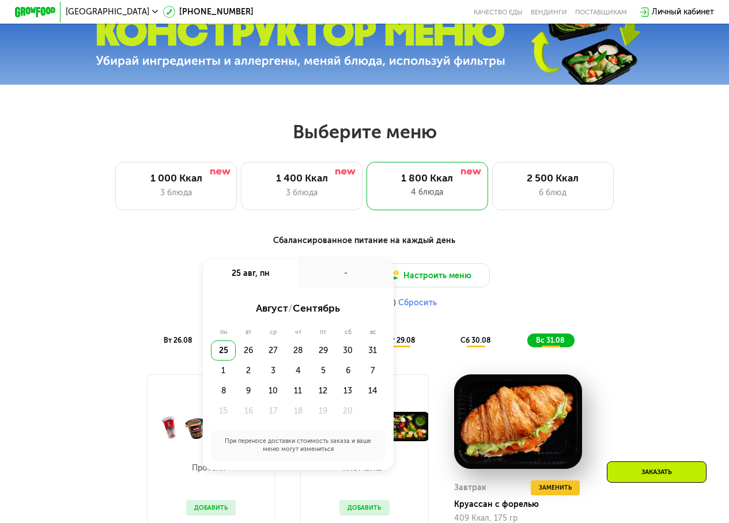
click at [222, 359] on div "25" at bounding box center [223, 351] width 25 height 20
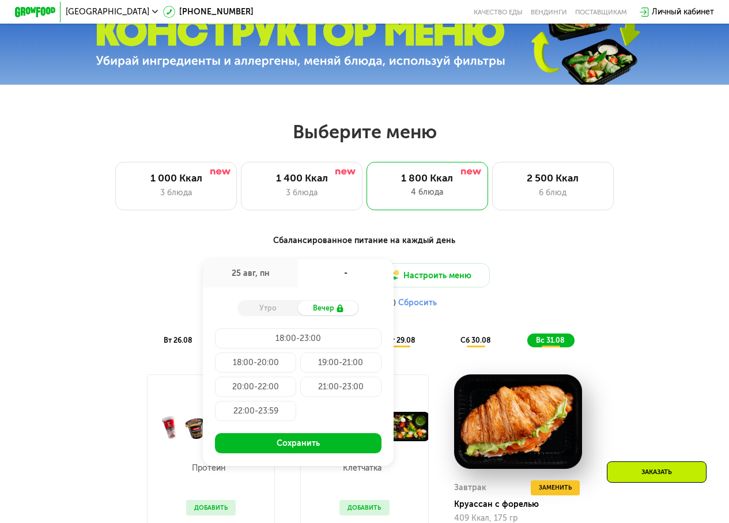
click at [510, 297] on div "Доставка: [DATE] авг, пн - Утро Вечер 18:00-23:00 18:00-20:00 19:00-21:00 20:00…" at bounding box center [365, 288] width 600 height 50
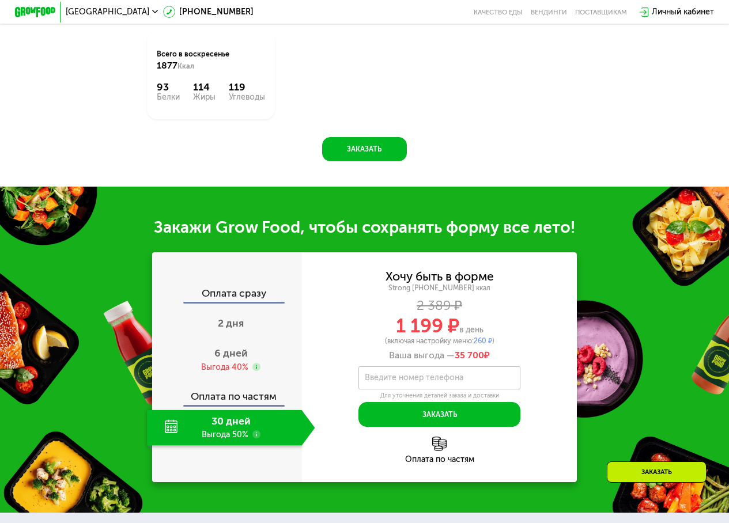
scroll to position [1095, 0]
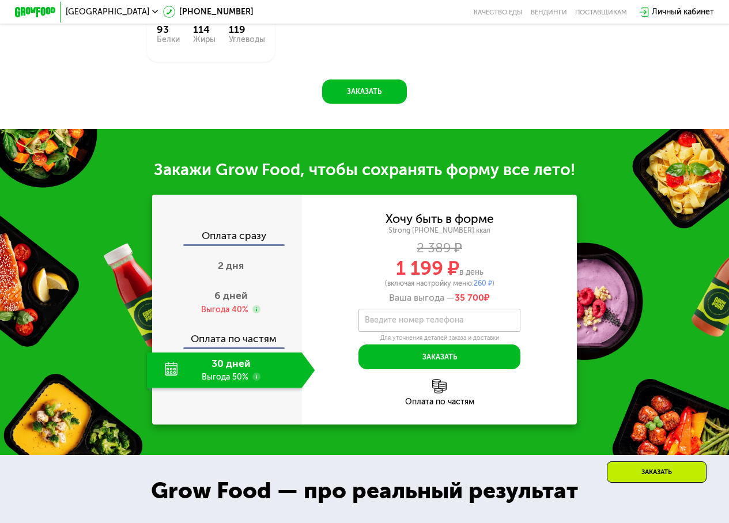
click at [235, 388] on div "30 дней Выгода 50%" at bounding box center [224, 370] width 155 height 35
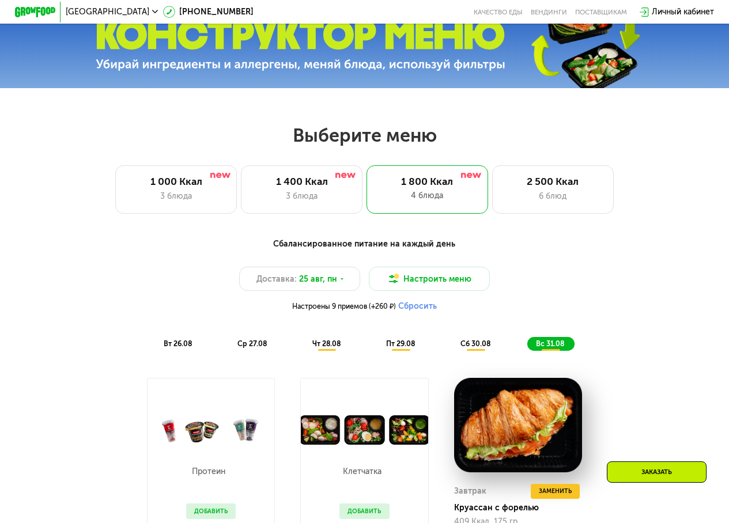
scroll to position [576, 0]
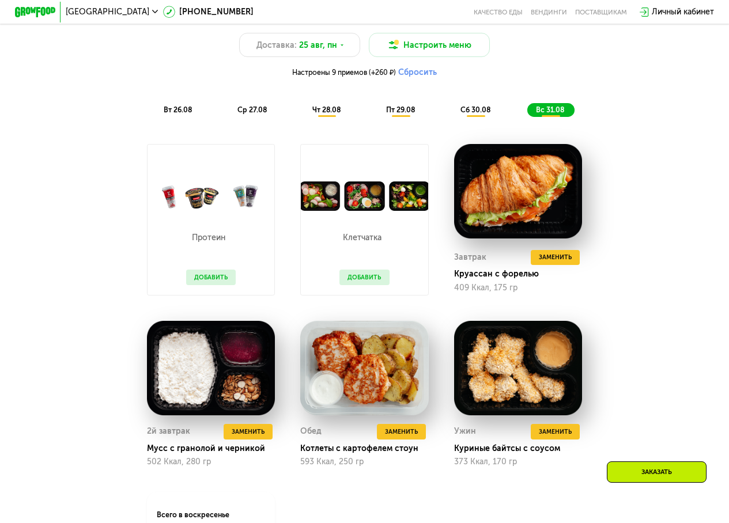
click at [419, 78] on button "Сбросить" at bounding box center [417, 72] width 39 height 10
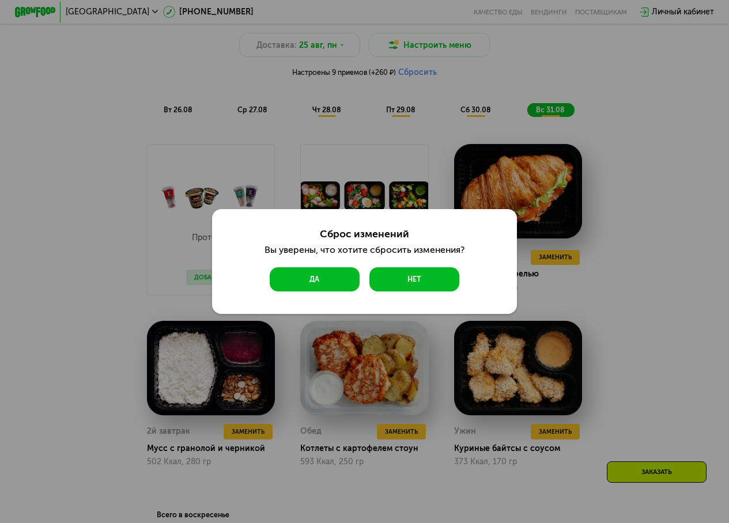
click at [325, 277] on button "Да" at bounding box center [315, 279] width 90 height 24
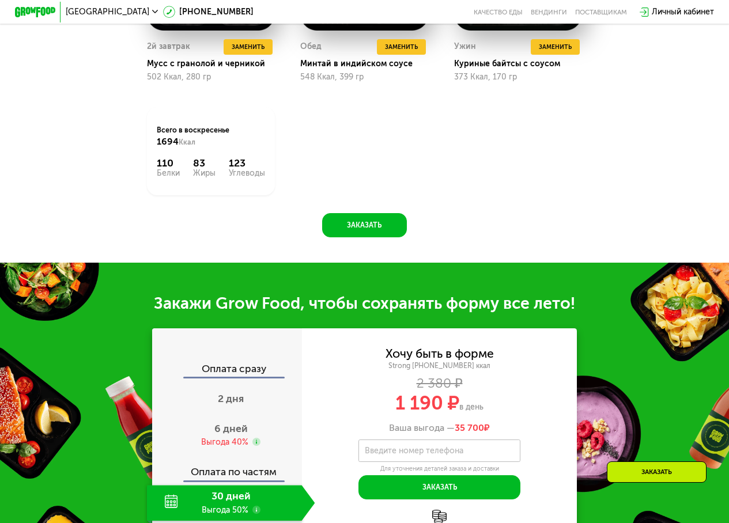
scroll to position [1153, 0]
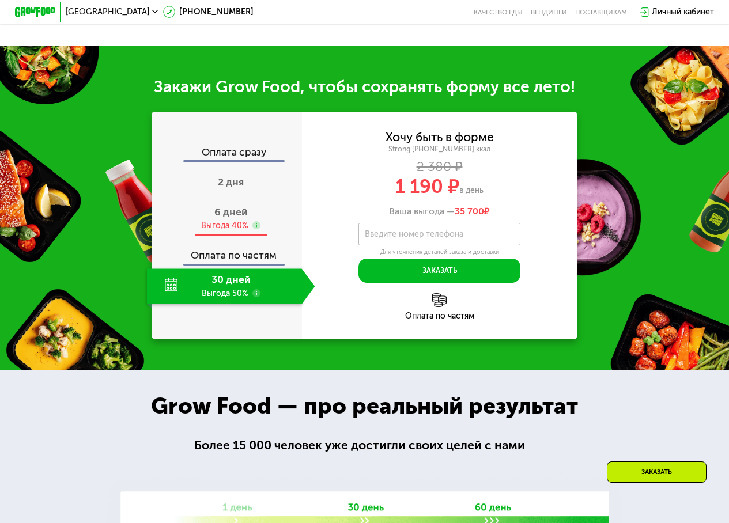
click at [220, 233] on div "6 дней Выгода 40%" at bounding box center [231, 218] width 168 height 35
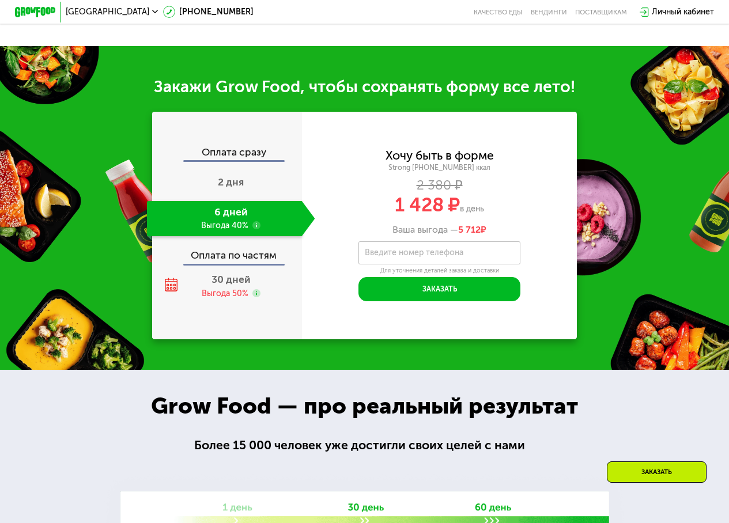
click at [208, 263] on div "Оплата по частям" at bounding box center [227, 251] width 149 height 23
click at [231, 299] on div "Выгода 50%" at bounding box center [225, 293] width 47 height 11
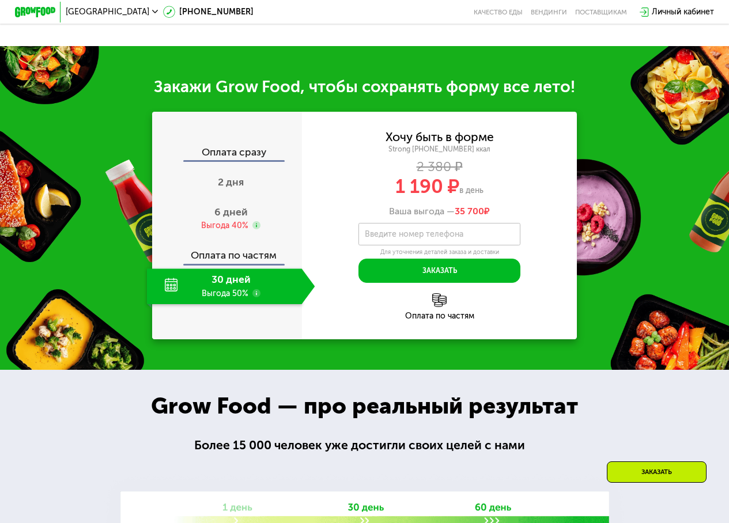
click at [442, 321] on div "Оплата по частям" at bounding box center [440, 306] width 276 height 27
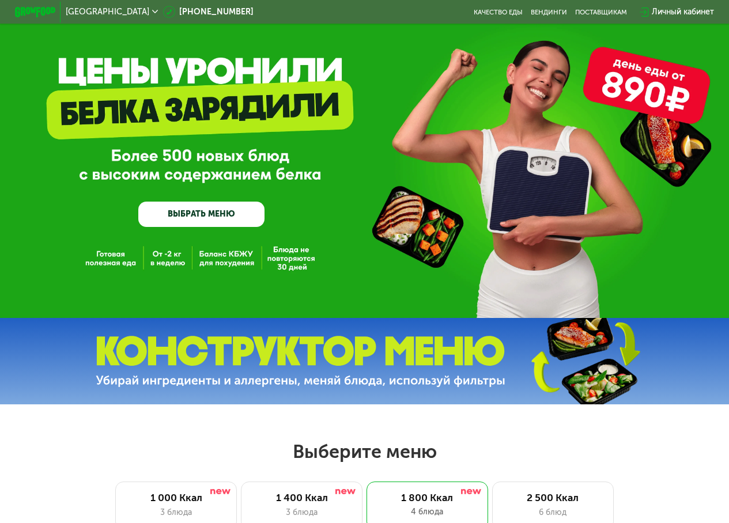
scroll to position [0, 0]
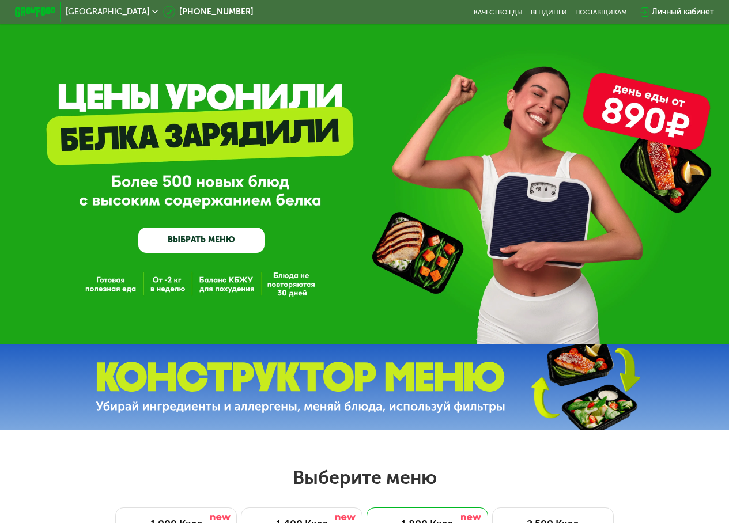
click at [679, 13] on div "Личный кабинет" at bounding box center [683, 12] width 62 height 12
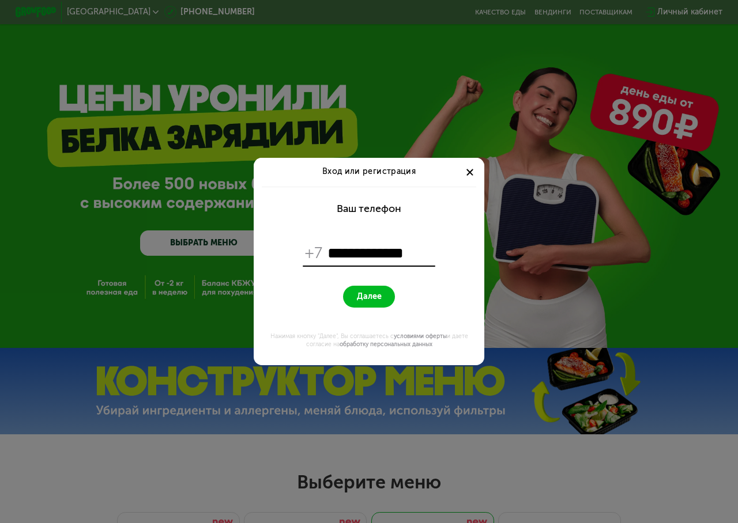
type input "**********"
click at [376, 306] on button "Далее" at bounding box center [368, 297] width 51 height 22
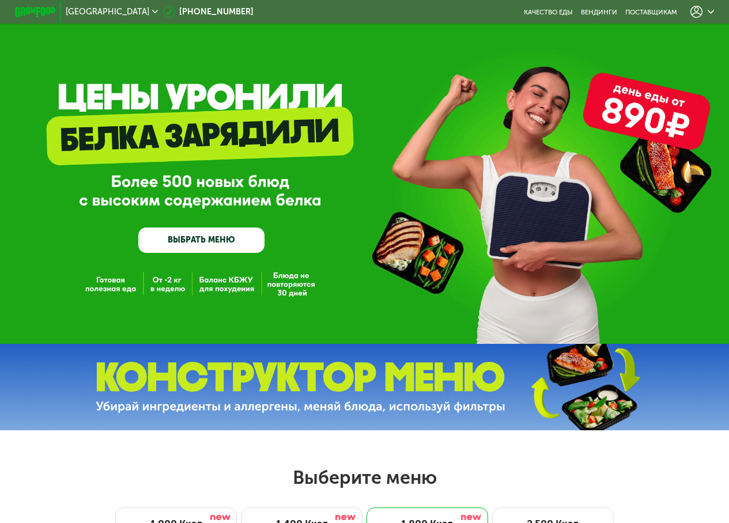
click at [702, 13] on use at bounding box center [697, 12] width 12 height 12
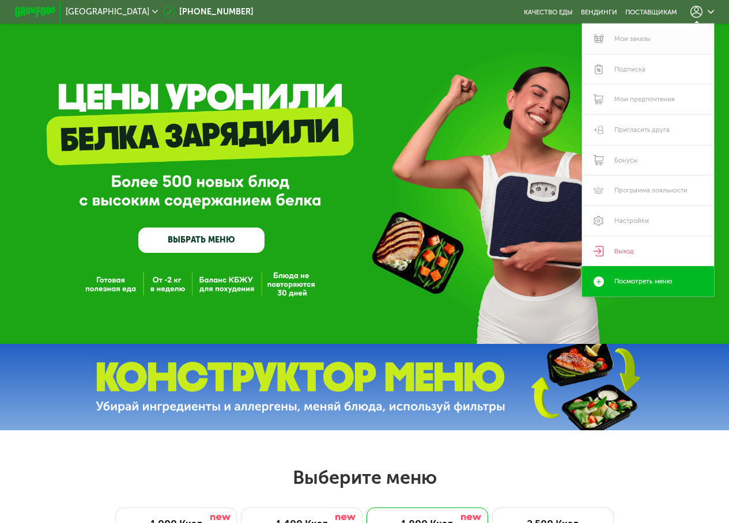
click at [660, 40] on link "Мои заказы" at bounding box center [647, 39] width 131 height 31
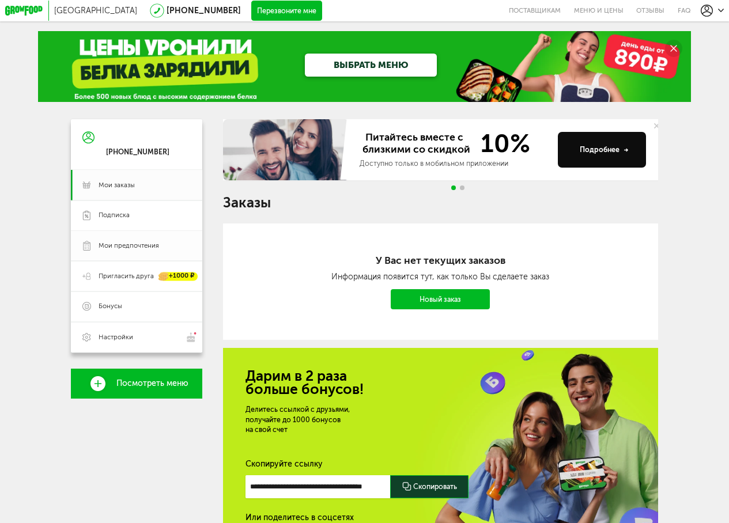
click at [123, 249] on span "Мои предпочтения" at bounding box center [129, 246] width 61 height 9
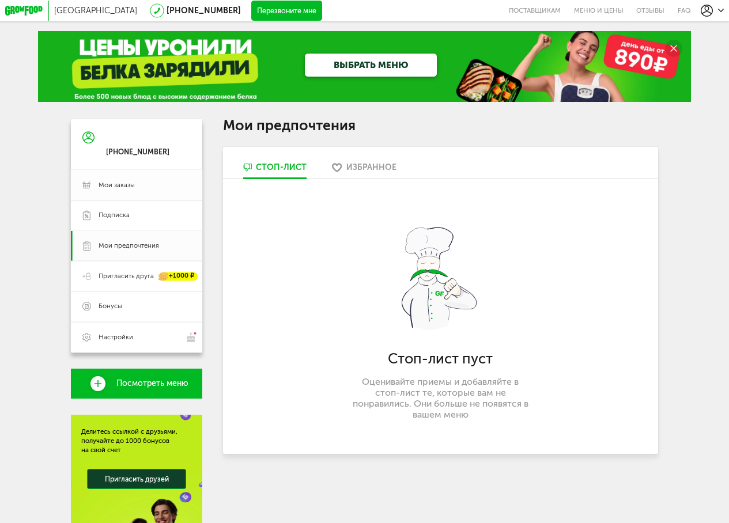
click at [110, 185] on span "Мои заказы" at bounding box center [117, 185] width 36 height 9
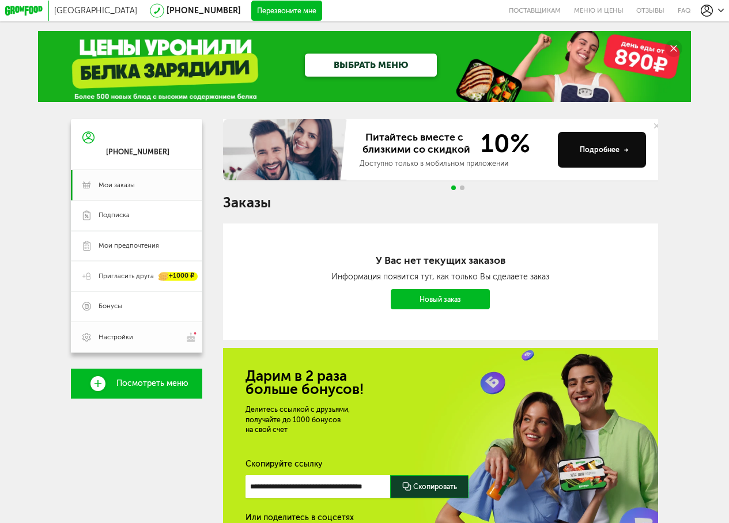
click at [120, 342] on span "Настройки" at bounding box center [116, 337] width 35 height 9
